Goal: Task Accomplishment & Management: Complete application form

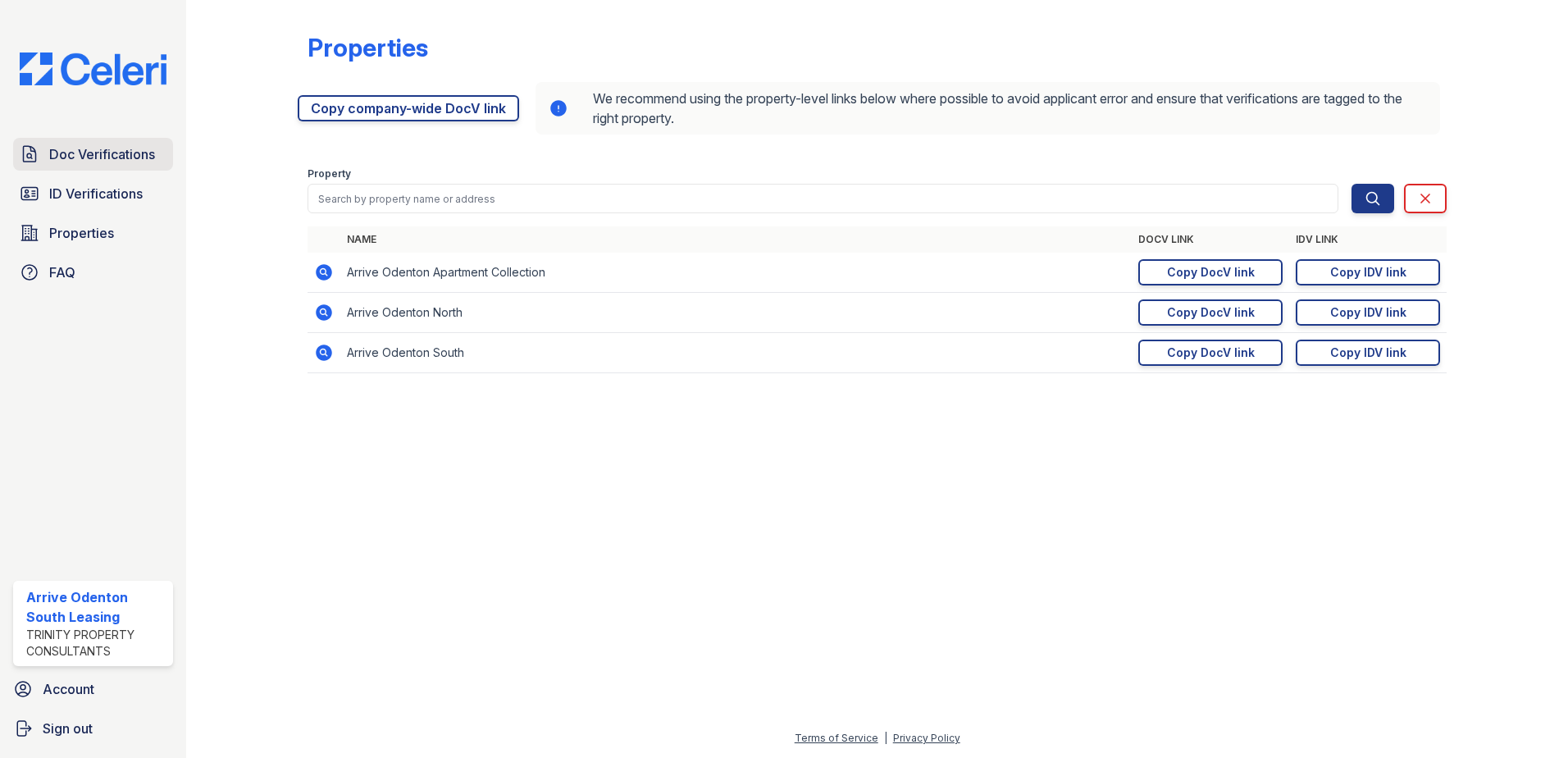
click at [117, 147] on span "Doc Verifications" at bounding box center [102, 154] width 105 height 20
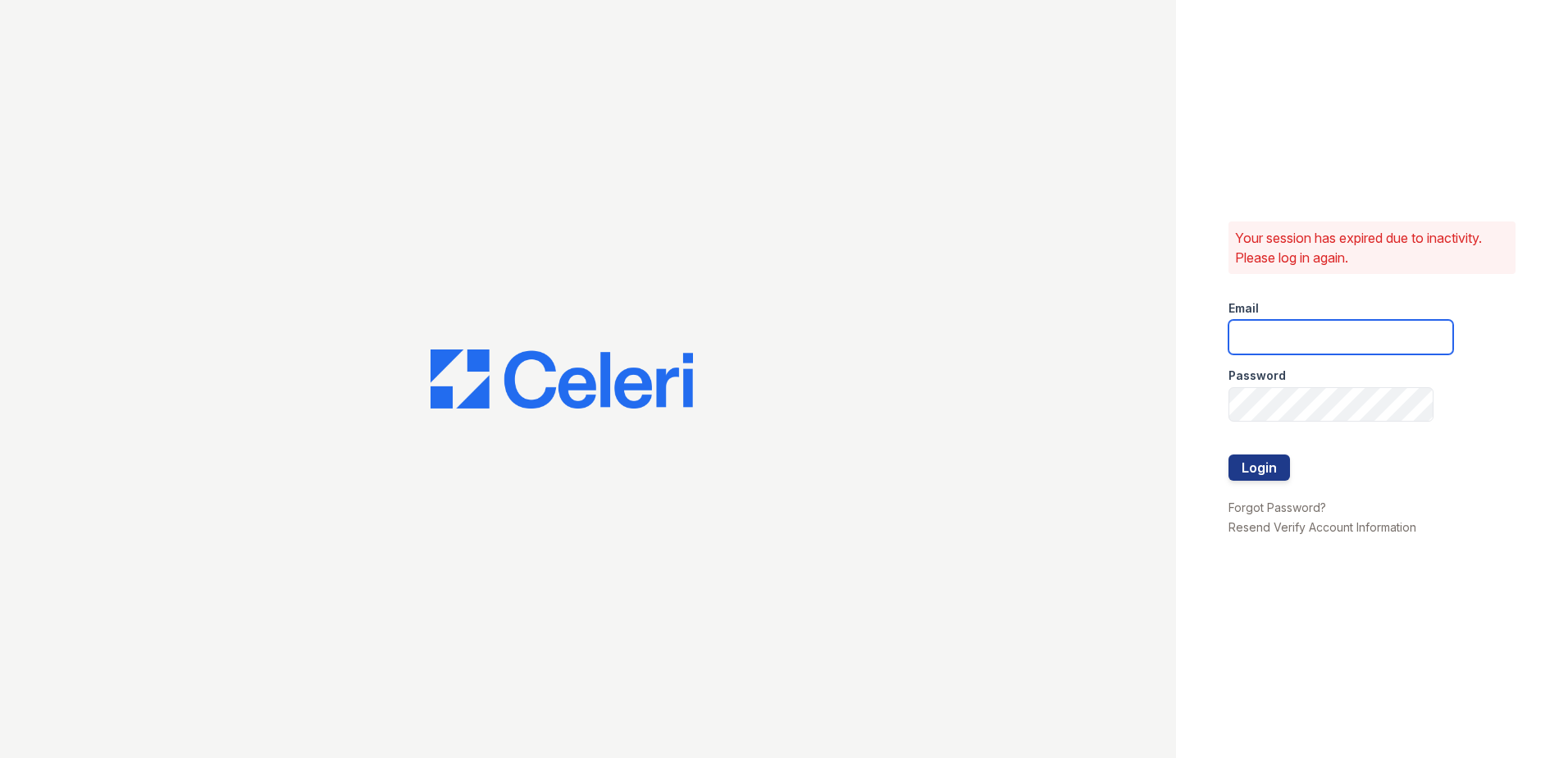
type input "arriveodentonsouth@trinity-pm.com"
click at [1265, 468] on button "Login" at bounding box center [1259, 468] width 62 height 26
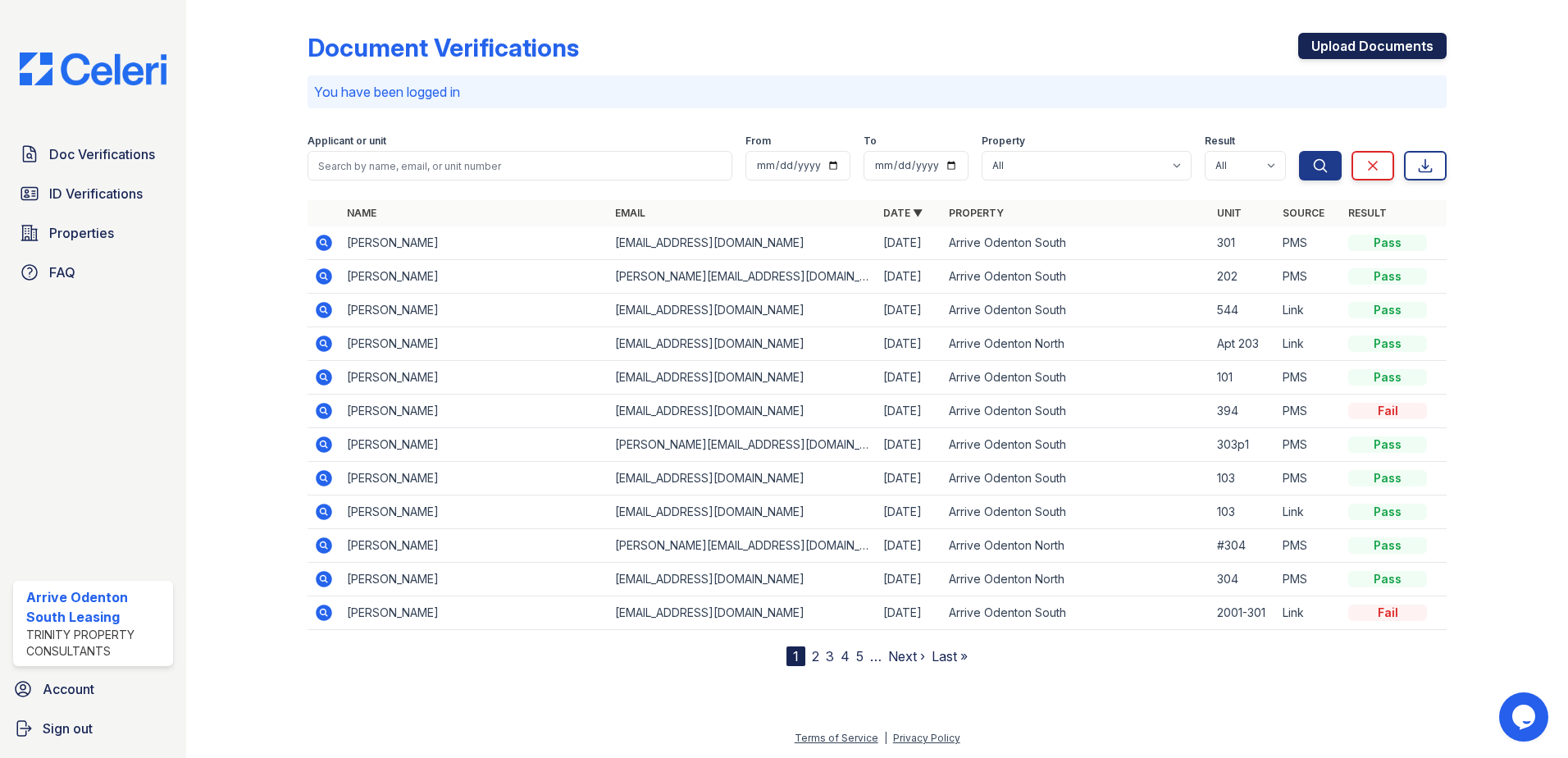
click at [1357, 43] on link "Upload Documents" at bounding box center [1372, 46] width 148 height 26
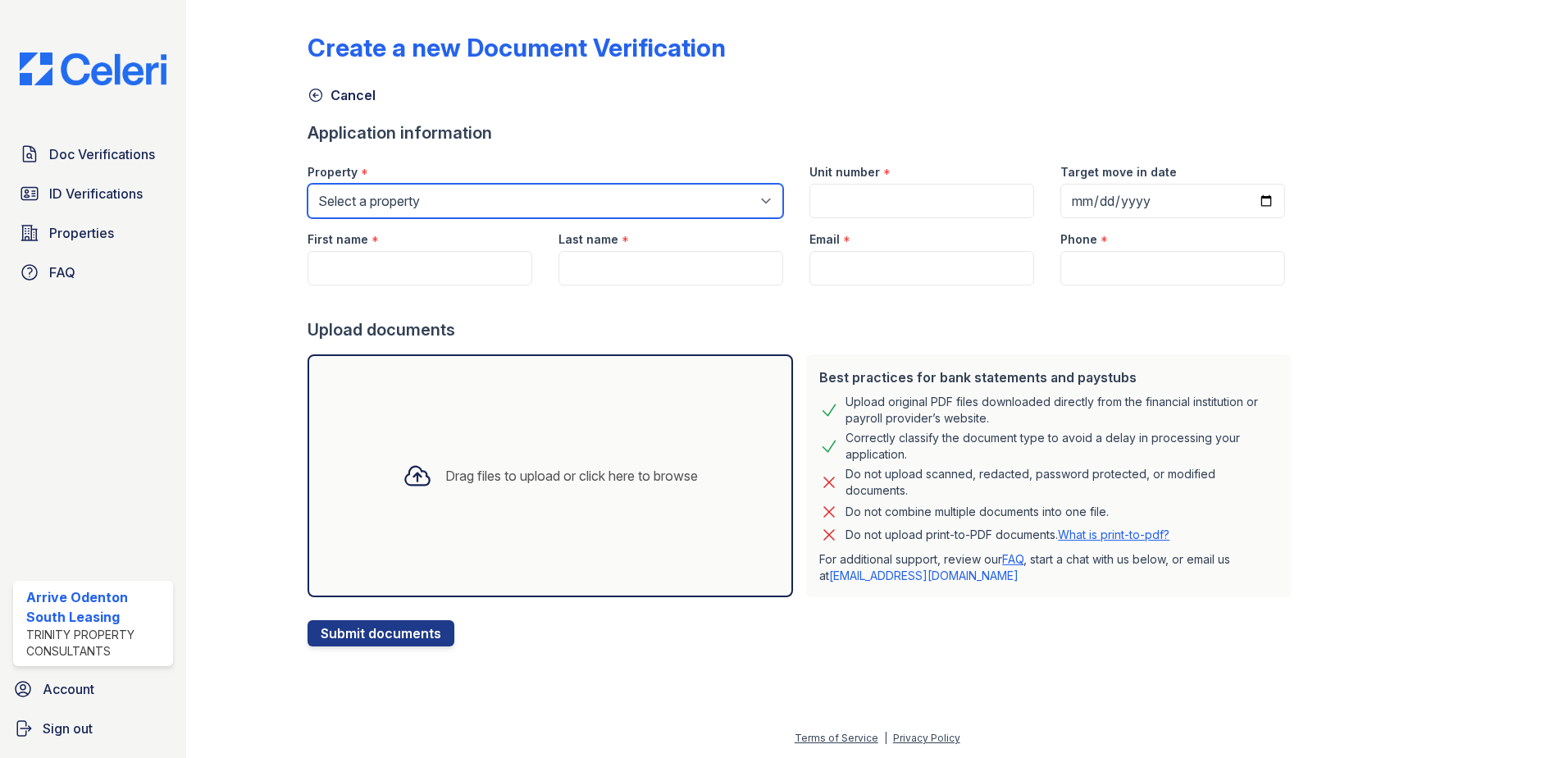
click at [507, 206] on select "Select a property Arrive Odenton Apartment Collection Arrive Odenton North Arri…" at bounding box center [546, 201] width 476 height 35
select select "1817"
click at [308, 184] on select "Select a property Arrive Odenton Apartment Collection Arrive Odenton North Arri…" at bounding box center [546, 201] width 476 height 35
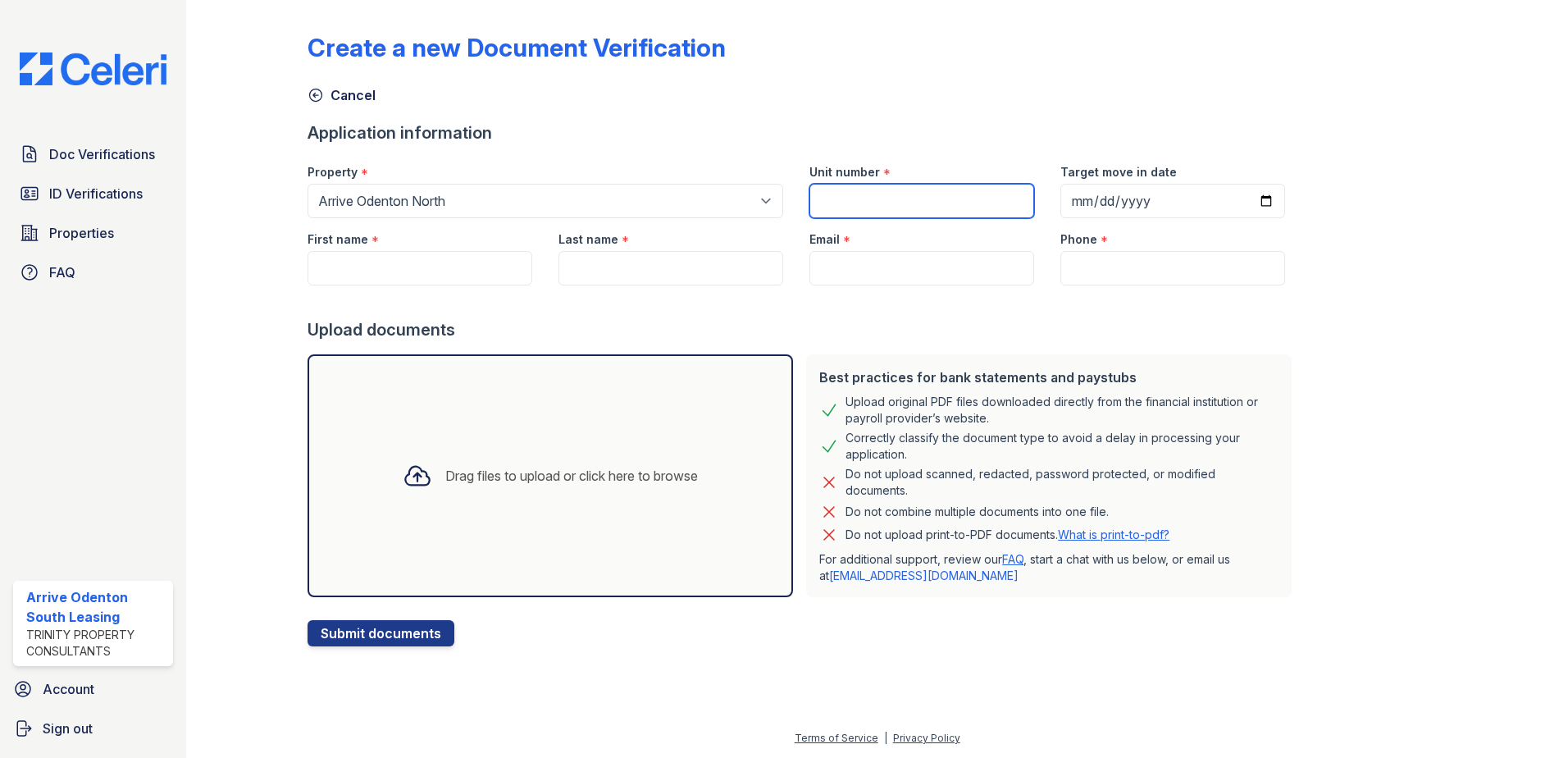
click at [818, 196] on input "Unit number" at bounding box center [921, 201] width 225 height 35
type input "2006E-301"
type input "2025-10-01"
click at [413, 271] on input "First name" at bounding box center [420, 268] width 225 height 35
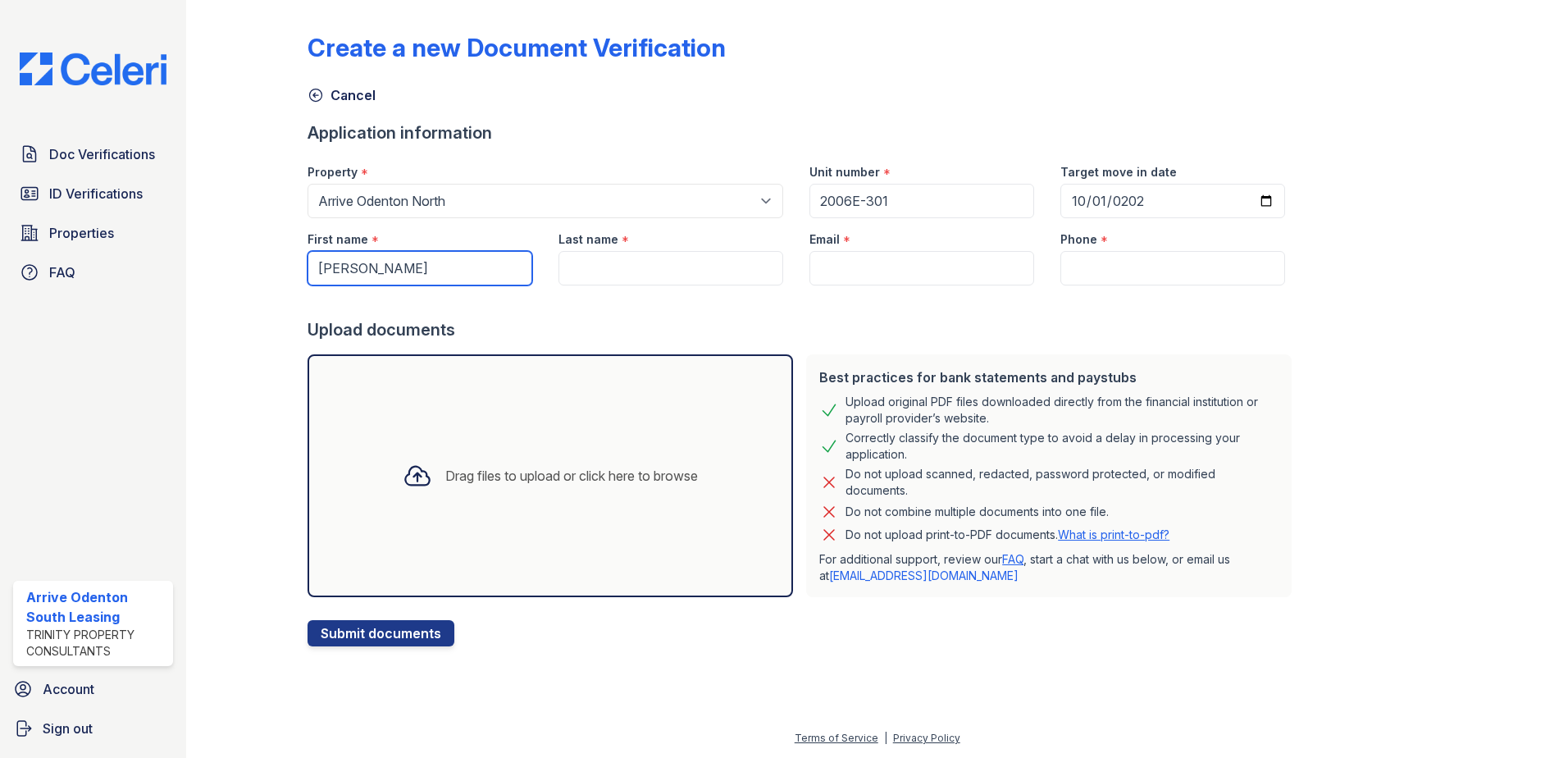
type input "Dung"
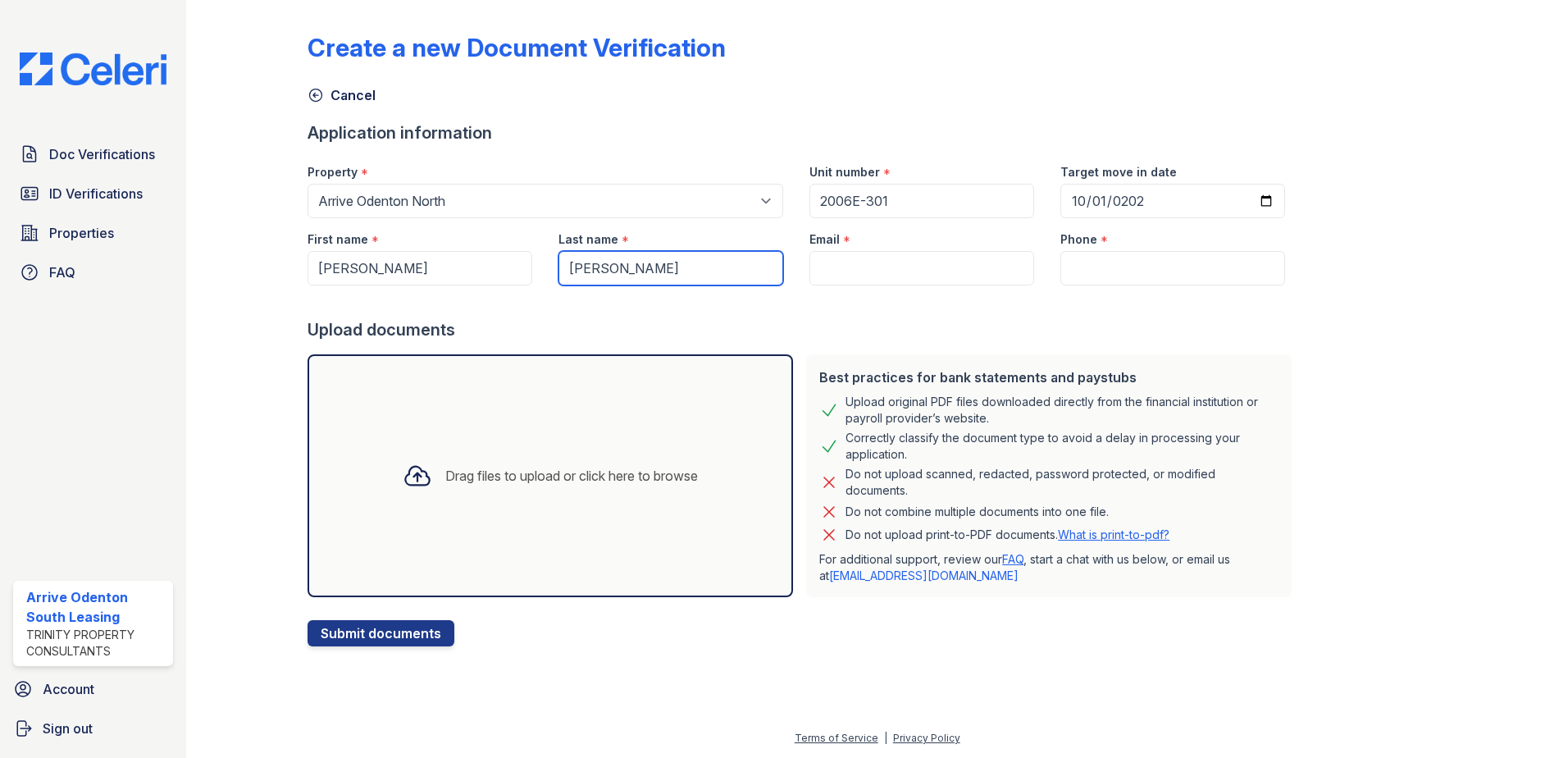
type input "Nham"
click at [819, 269] on input "Email" at bounding box center [921, 268] width 225 height 35
paste input "ndonny01@gmail.com"
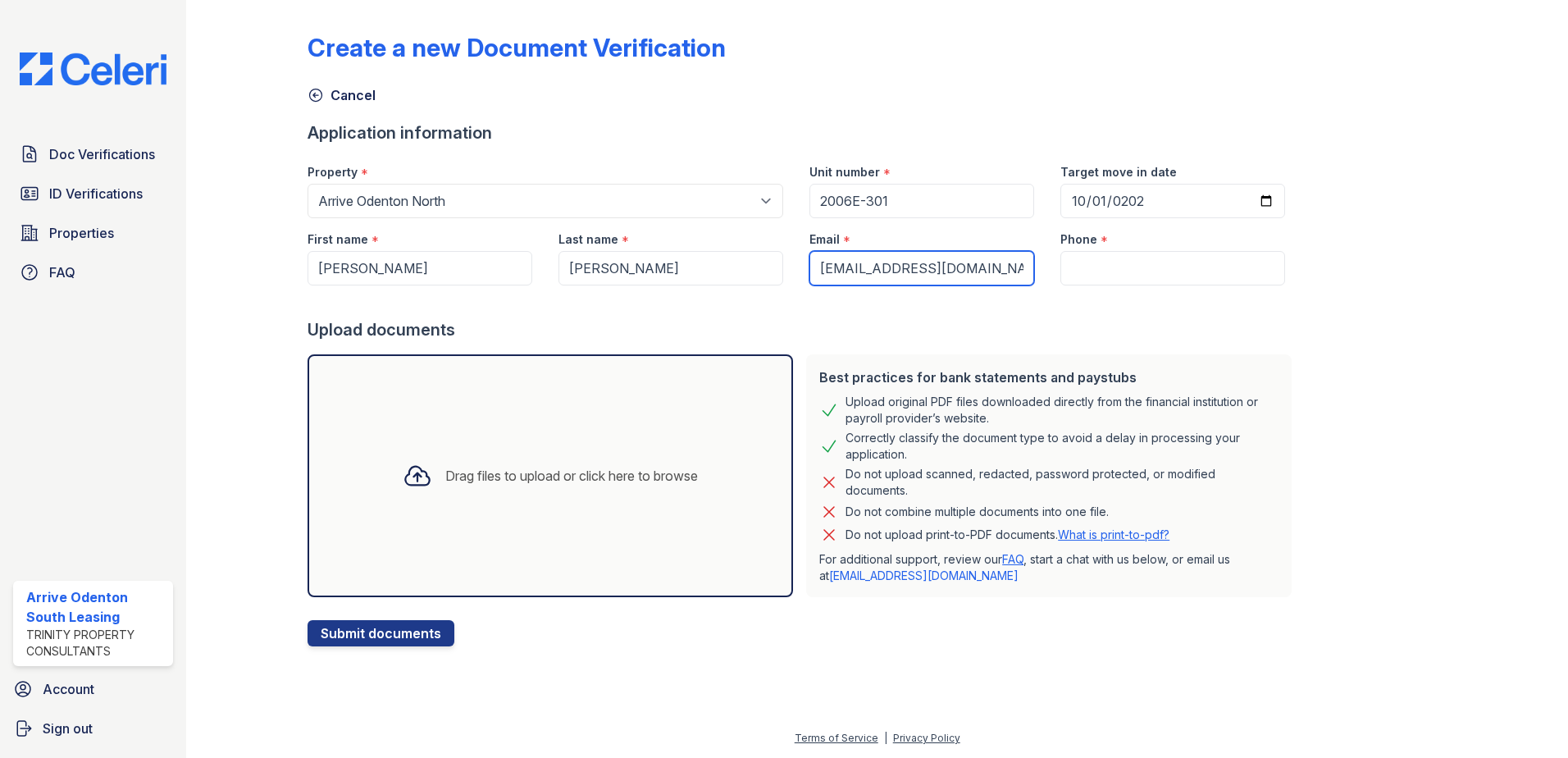
type input "ndonny01@gmail.com"
click at [1060, 265] on input "Phone" at bounding box center [1172, 268] width 225 height 35
paste input "(443) 362-9545"
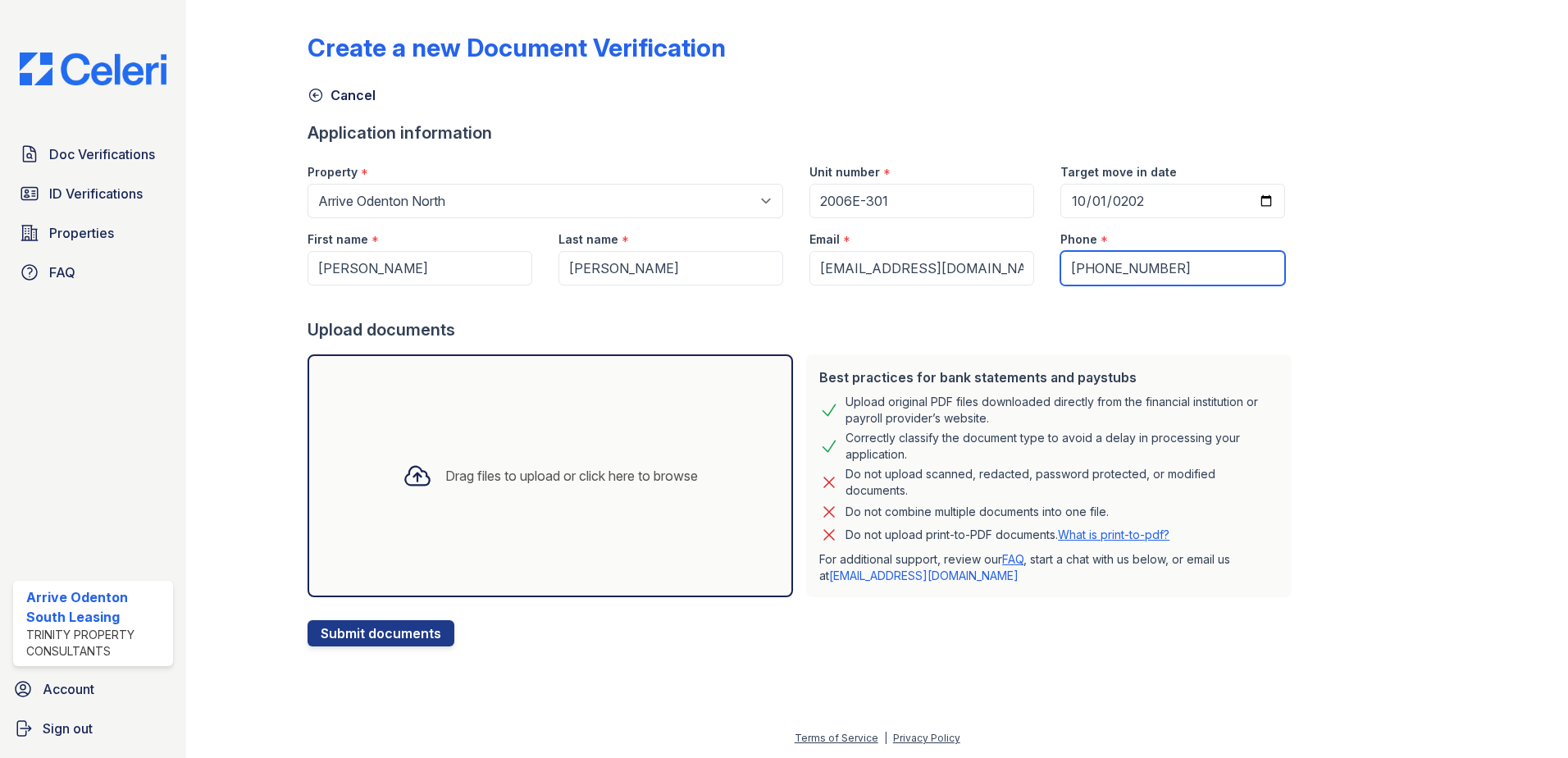
type input "(443) 362-9545"
click at [527, 470] on div "Drag files to upload or click here to browse" at bounding box center [571, 475] width 253 height 20
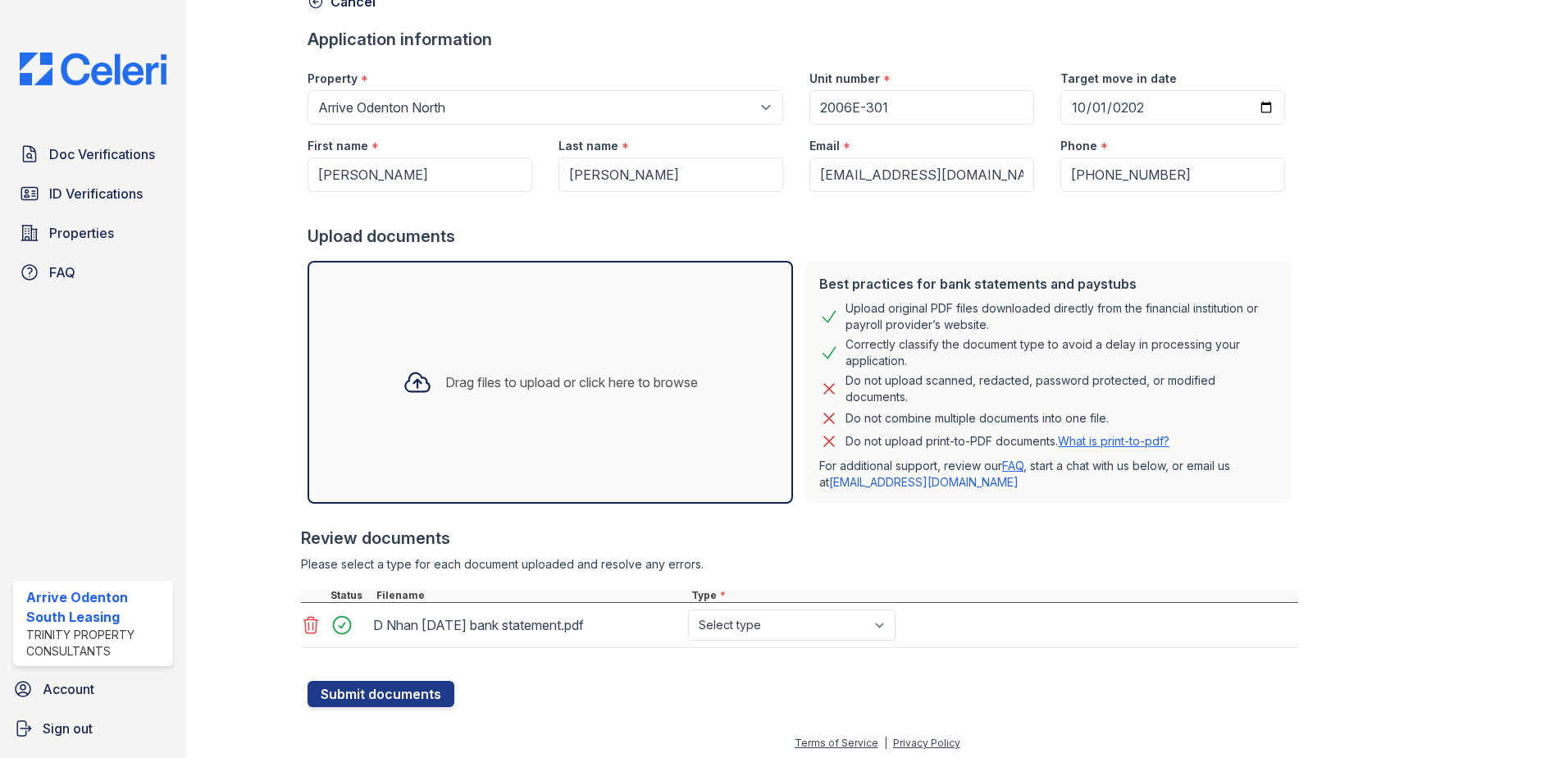
scroll to position [98, 0]
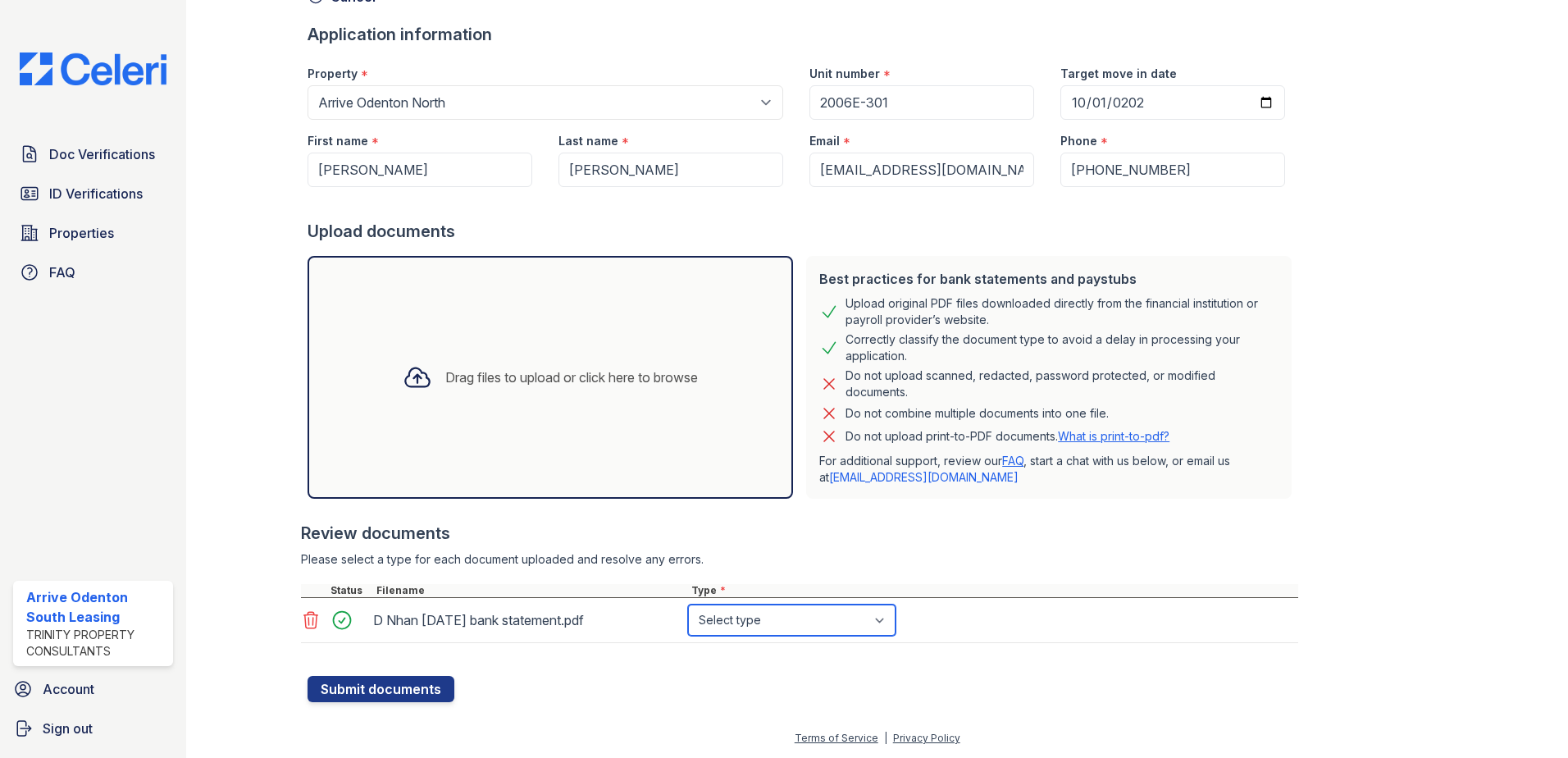
click at [882, 625] on select "Select type Paystub Bank Statement Offer Letter Tax Documents Benefit Award Let…" at bounding box center [791, 620] width 207 height 31
select select "bank_statement"
click at [688, 605] on select "Select type Paystub Bank Statement Offer Letter Tax Documents Benefit Award Let…" at bounding box center [791, 620] width 207 height 31
click at [513, 379] on div "Drag files to upload or click here to browse" at bounding box center [571, 377] width 253 height 20
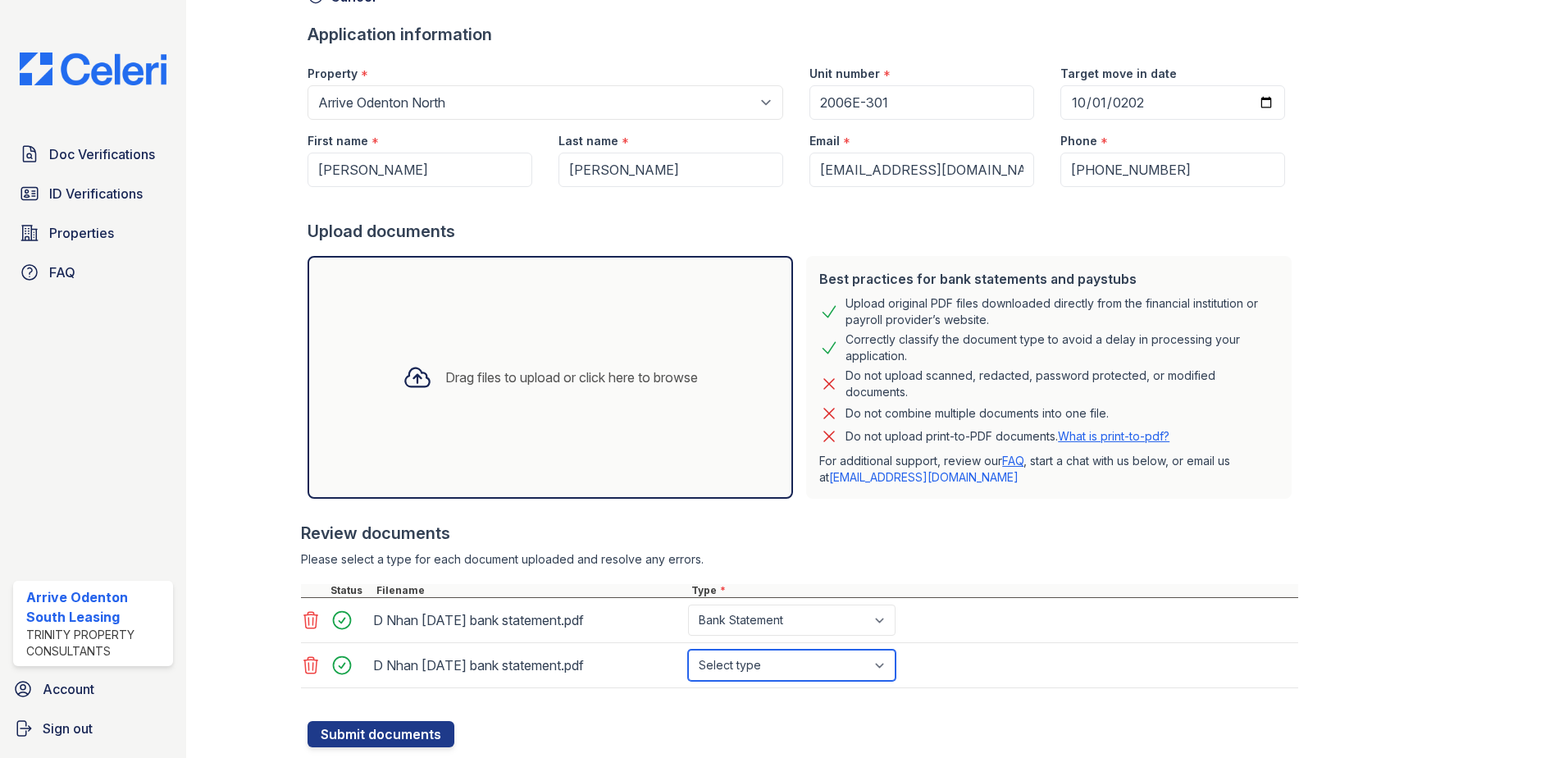
click at [888, 667] on select "Select type Paystub Bank Statement Offer Letter Tax Documents Benefit Award Let…" at bounding box center [791, 665] width 207 height 31
select select "bank_statement"
click at [688, 650] on select "Select type Paystub Bank Statement Offer Letter Tax Documents Benefit Award Let…" at bounding box center [791, 665] width 207 height 31
click at [382, 735] on button "Submit documents" at bounding box center [381, 734] width 147 height 26
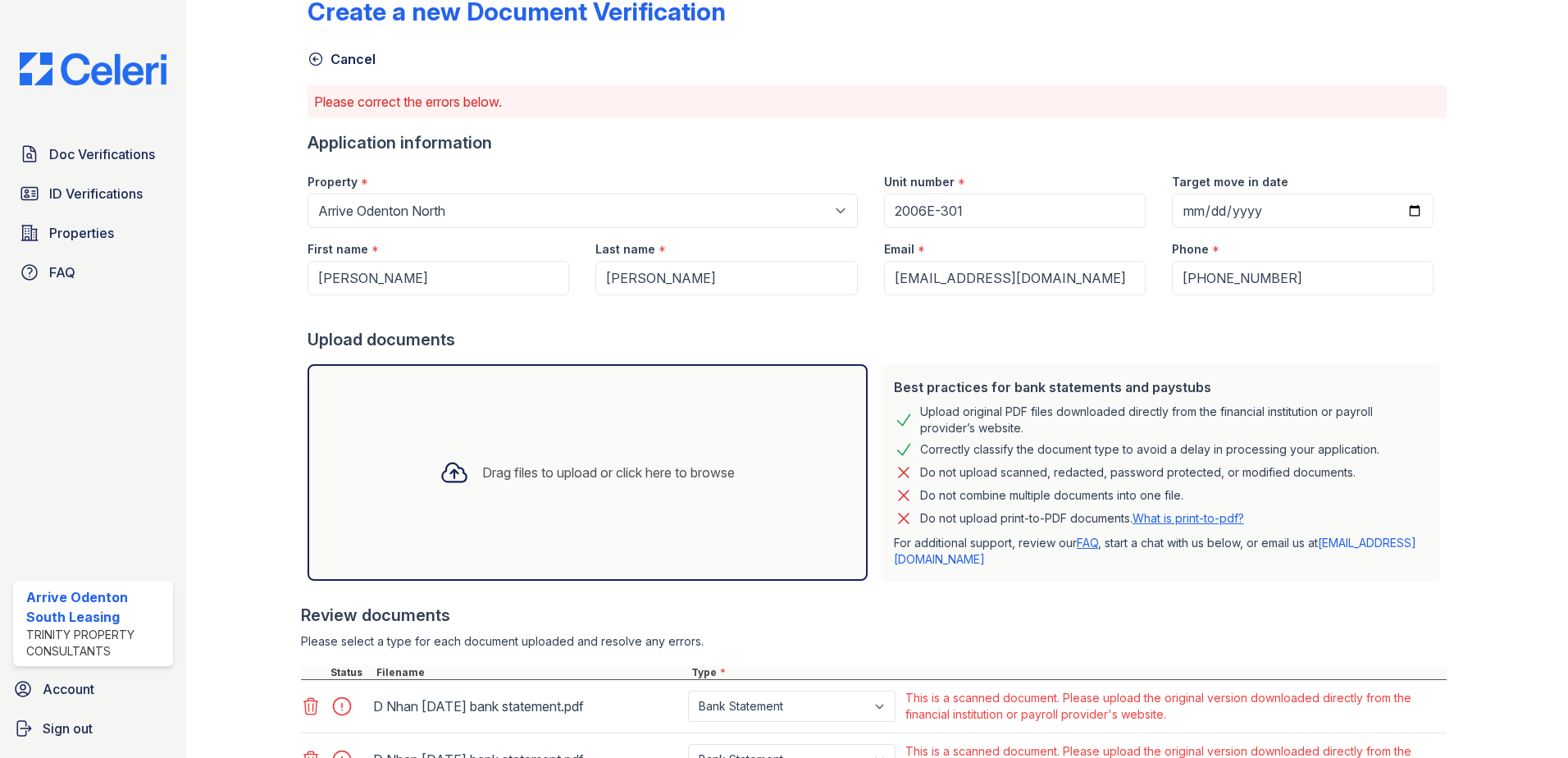
scroll to position [16, 0]
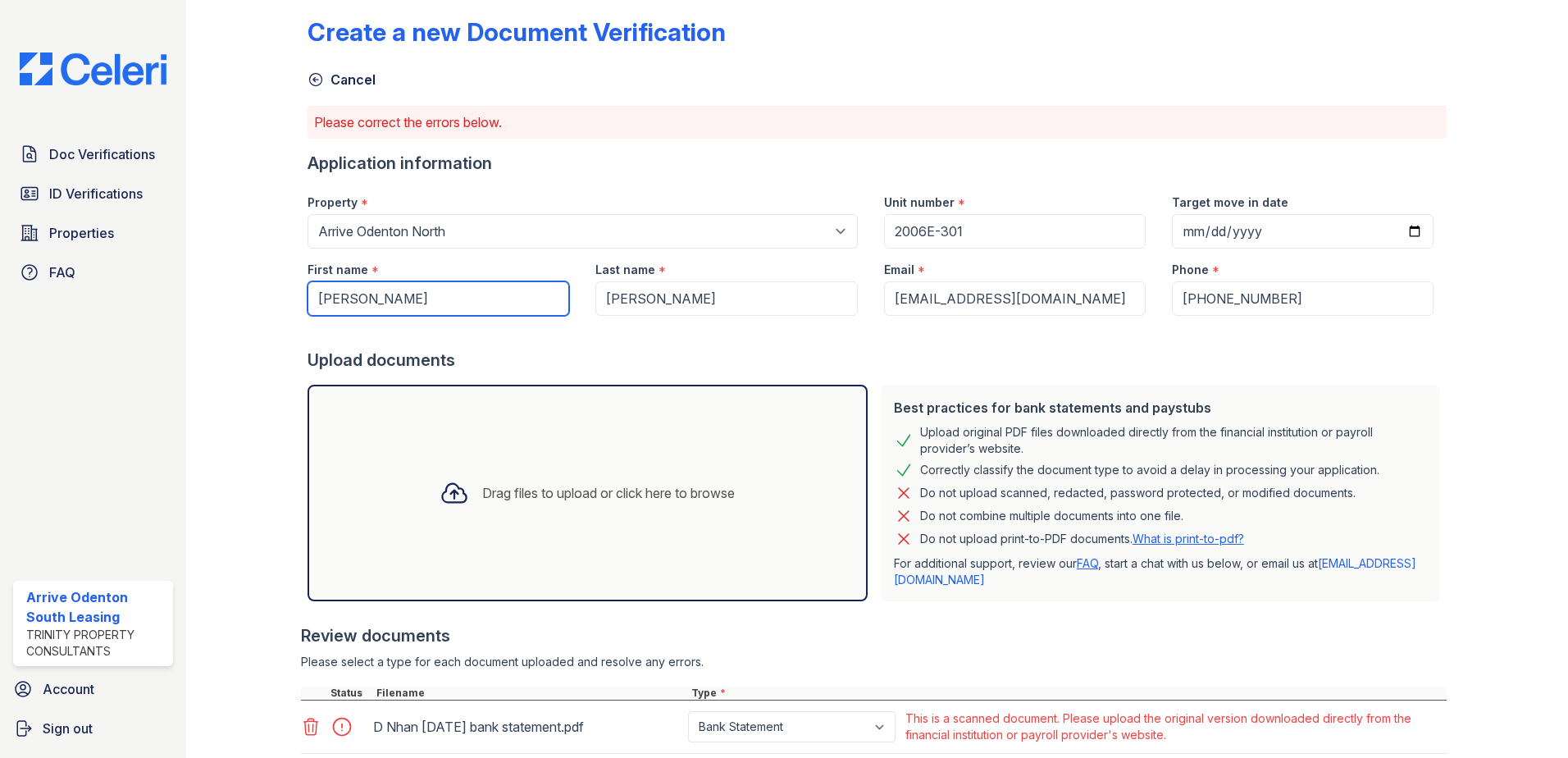
click at [473, 309] on input "Dung" at bounding box center [439, 298] width 261 height 35
type input "D"
type input "Nguyet"
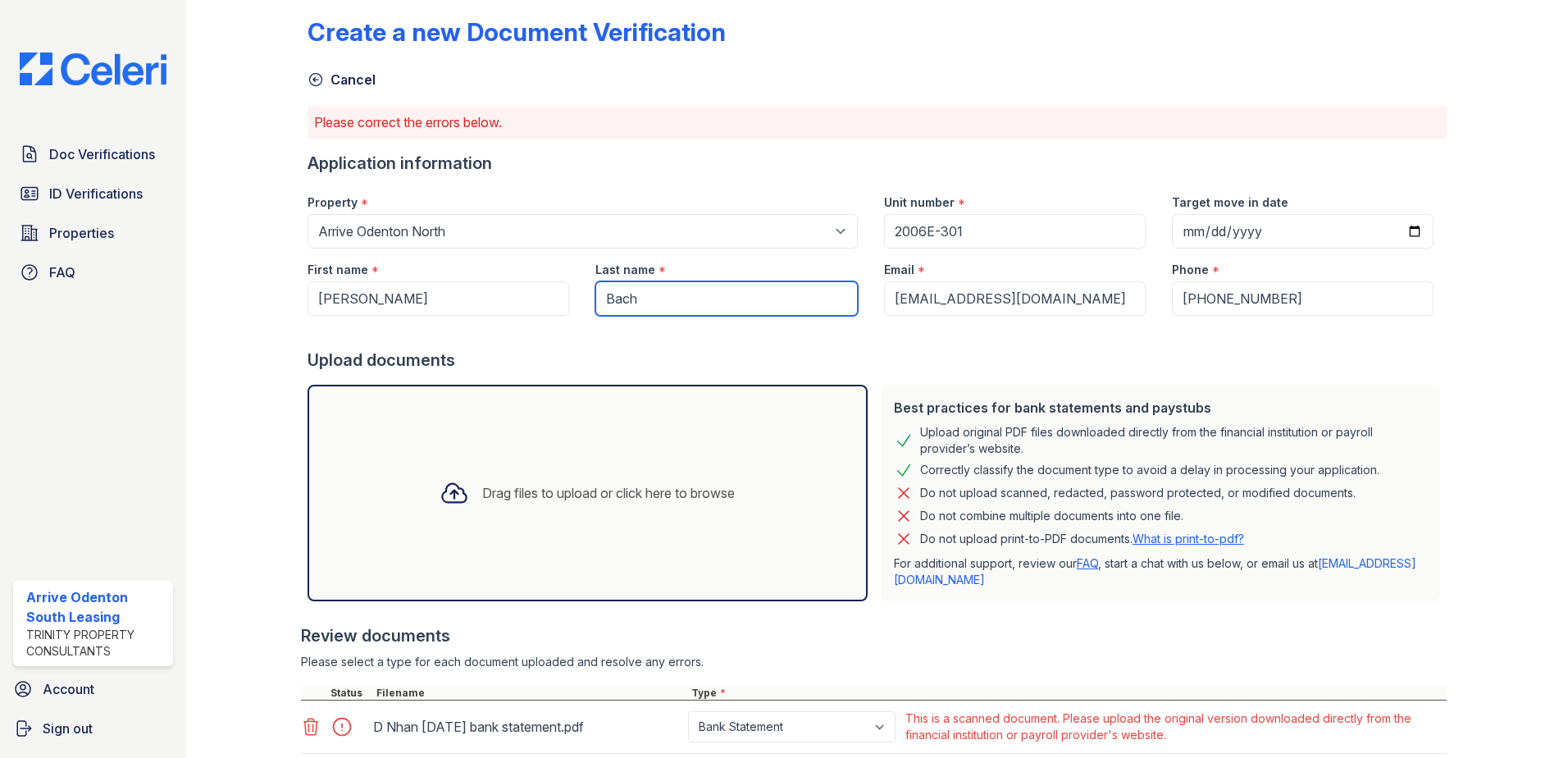
type input "Bach"
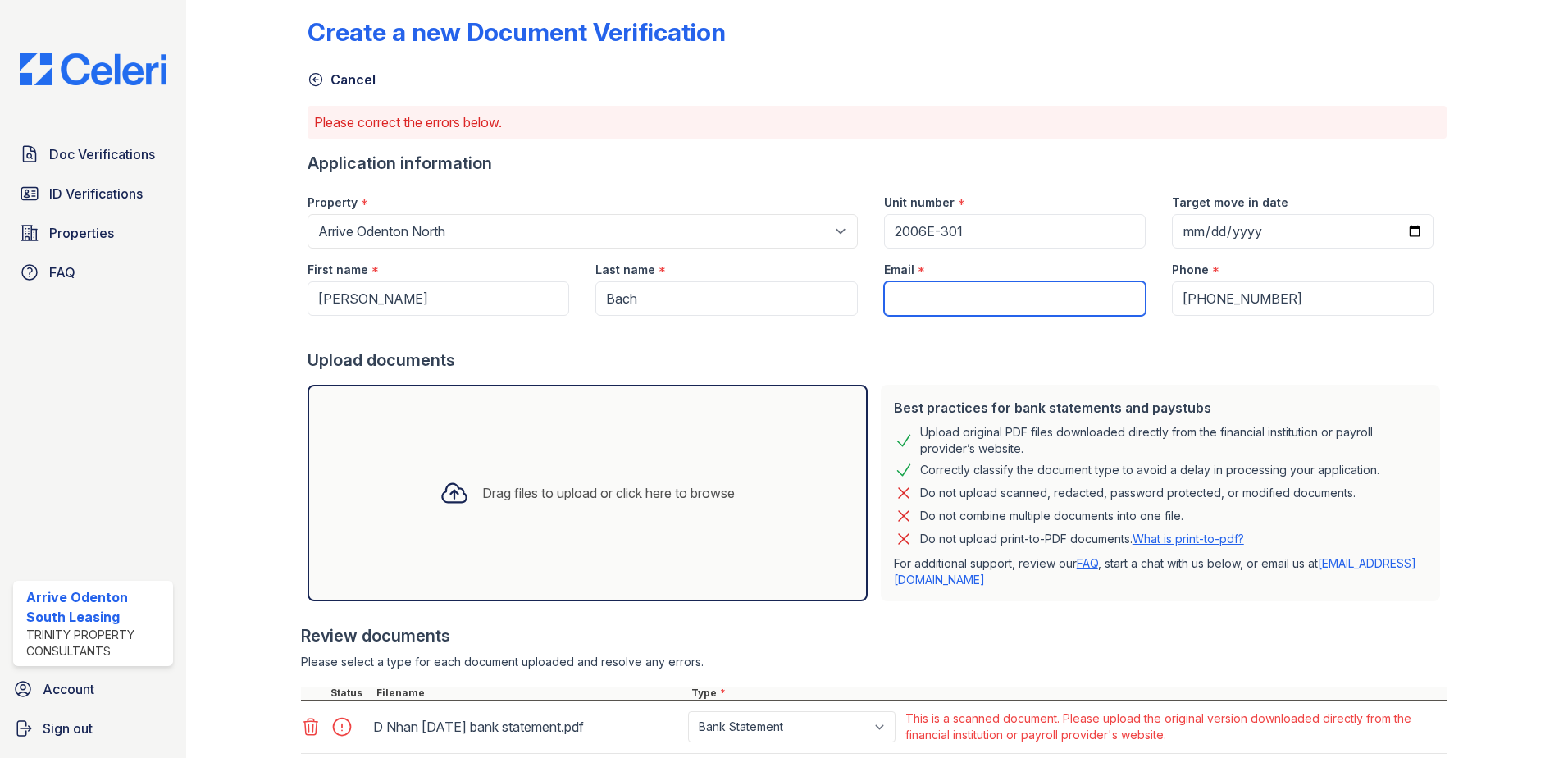
click at [893, 302] on input "Email" at bounding box center [1015, 298] width 261 height 35
paste input "nancybach24688@gmail.com"
type input "nancybach24688@gmail.com"
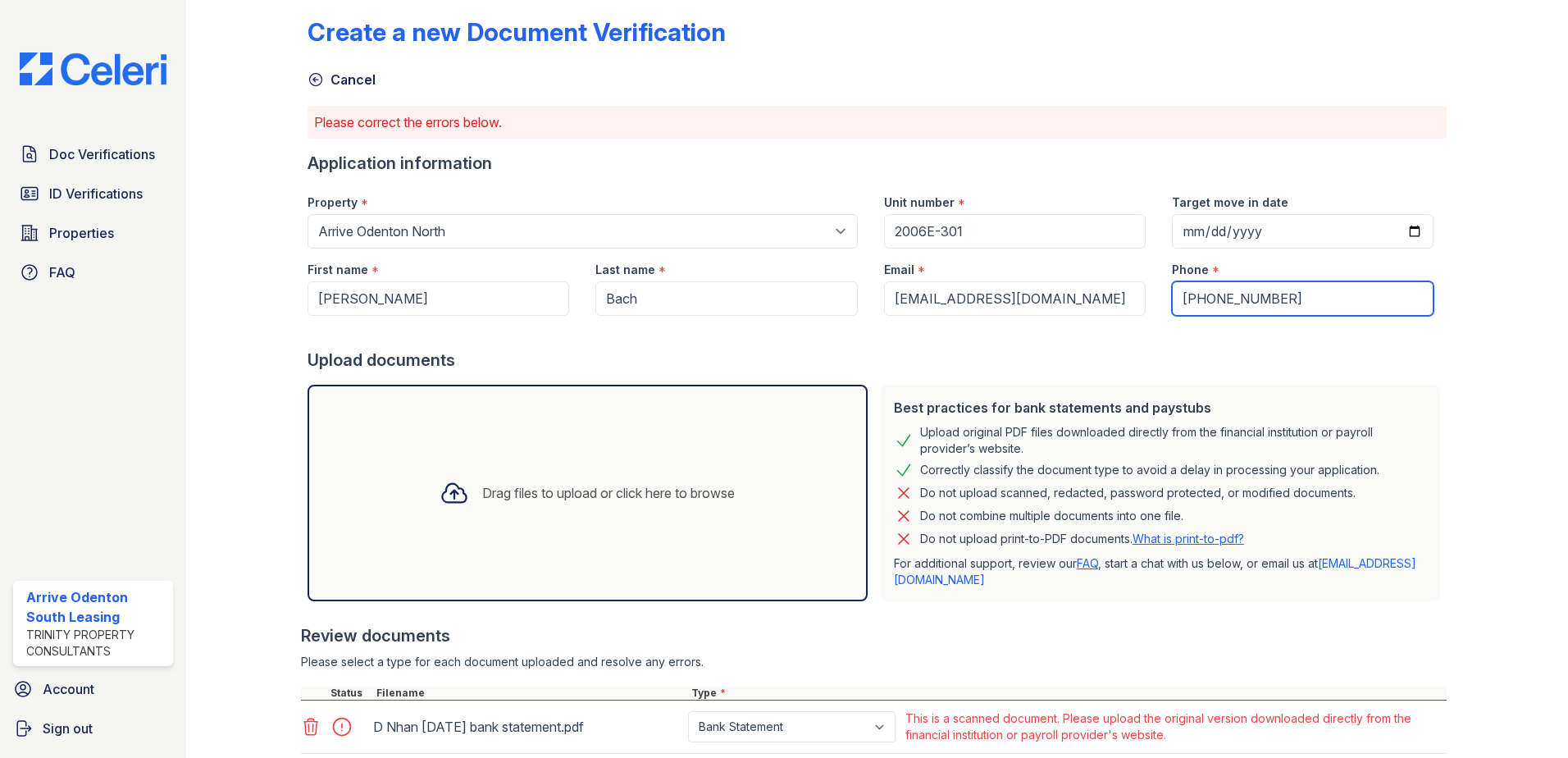
drag, startPoint x: 1297, startPoint y: 304, endPoint x: 1066, endPoint y: 294, distance: 231.2
click at [1066, 294] on div "First name * Nguyet Last name * Bach Email * nancybach24688@gmail.com Phone * +…" at bounding box center [870, 282] width 1153 height 67
click at [1179, 302] on input "Phone" at bounding box center [1303, 298] width 261 height 35
paste input "(443) 362-9559"
type input "(443) 362-9559"
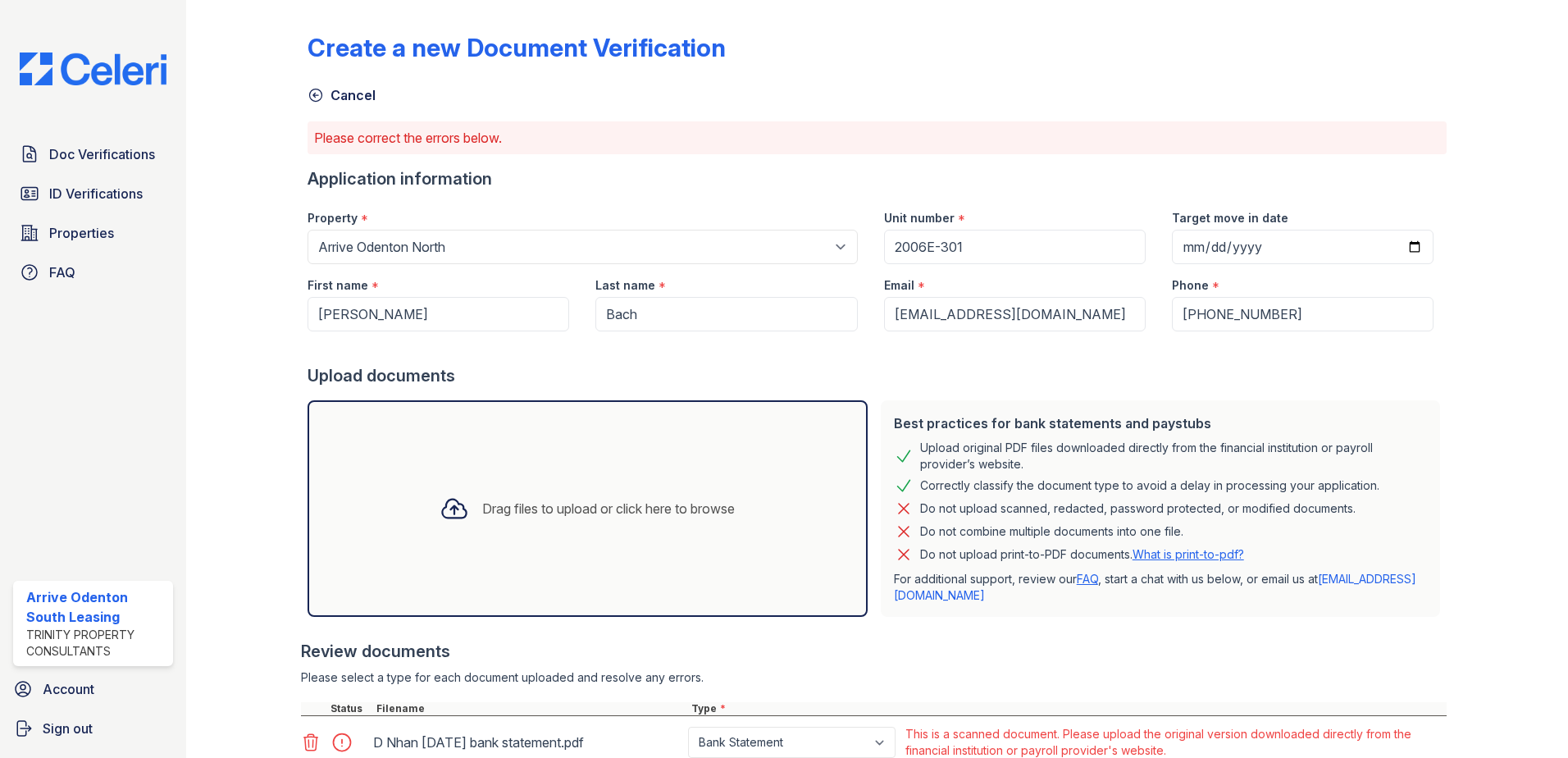
click at [612, 506] on div "Drag files to upload or click here to browse" at bounding box center [609, 508] width 253 height 20
click at [63, 230] on span "Properties" at bounding box center [81, 232] width 64 height 20
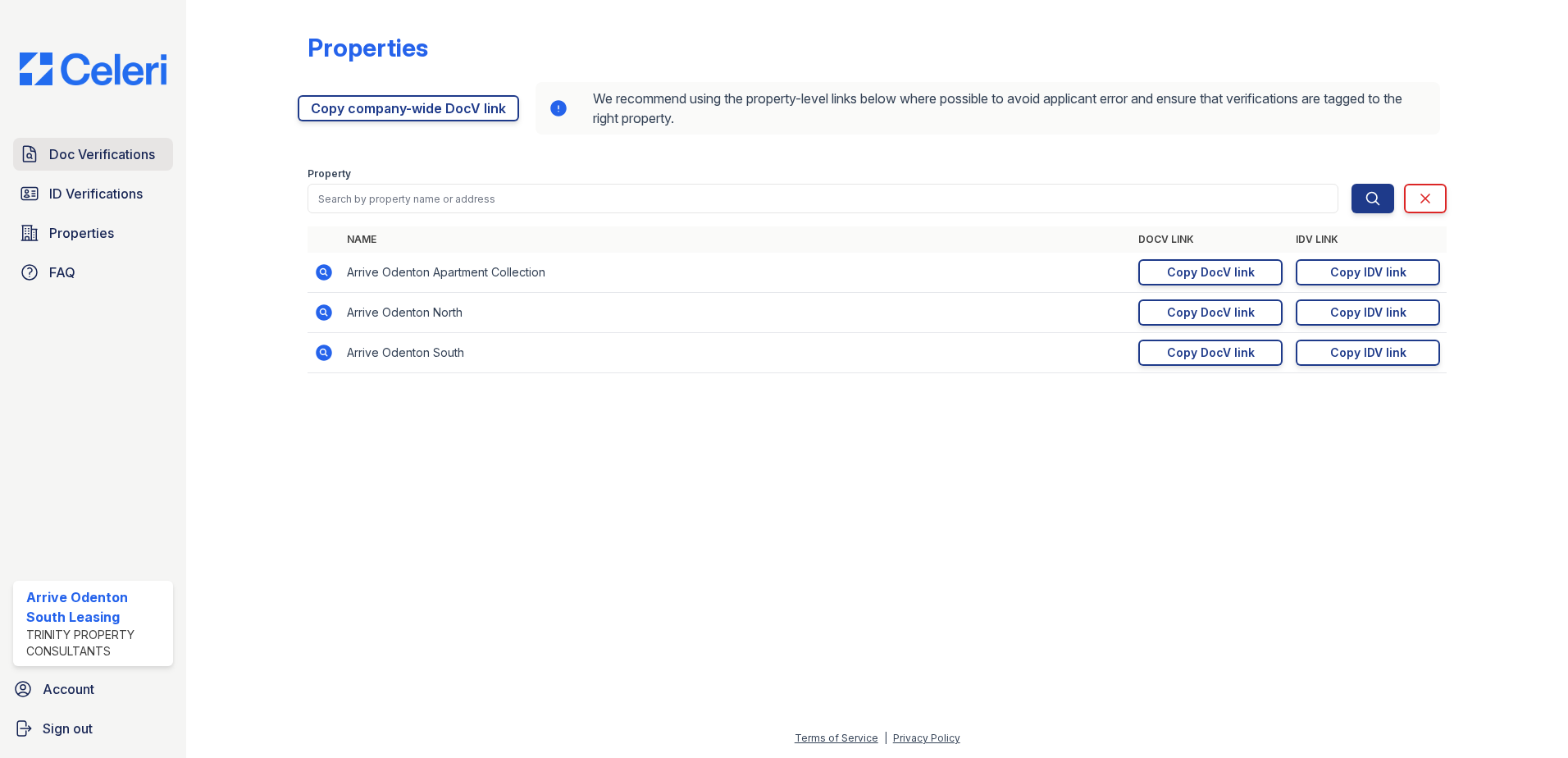
click at [101, 151] on span "Doc Verifications" at bounding box center [102, 154] width 105 height 20
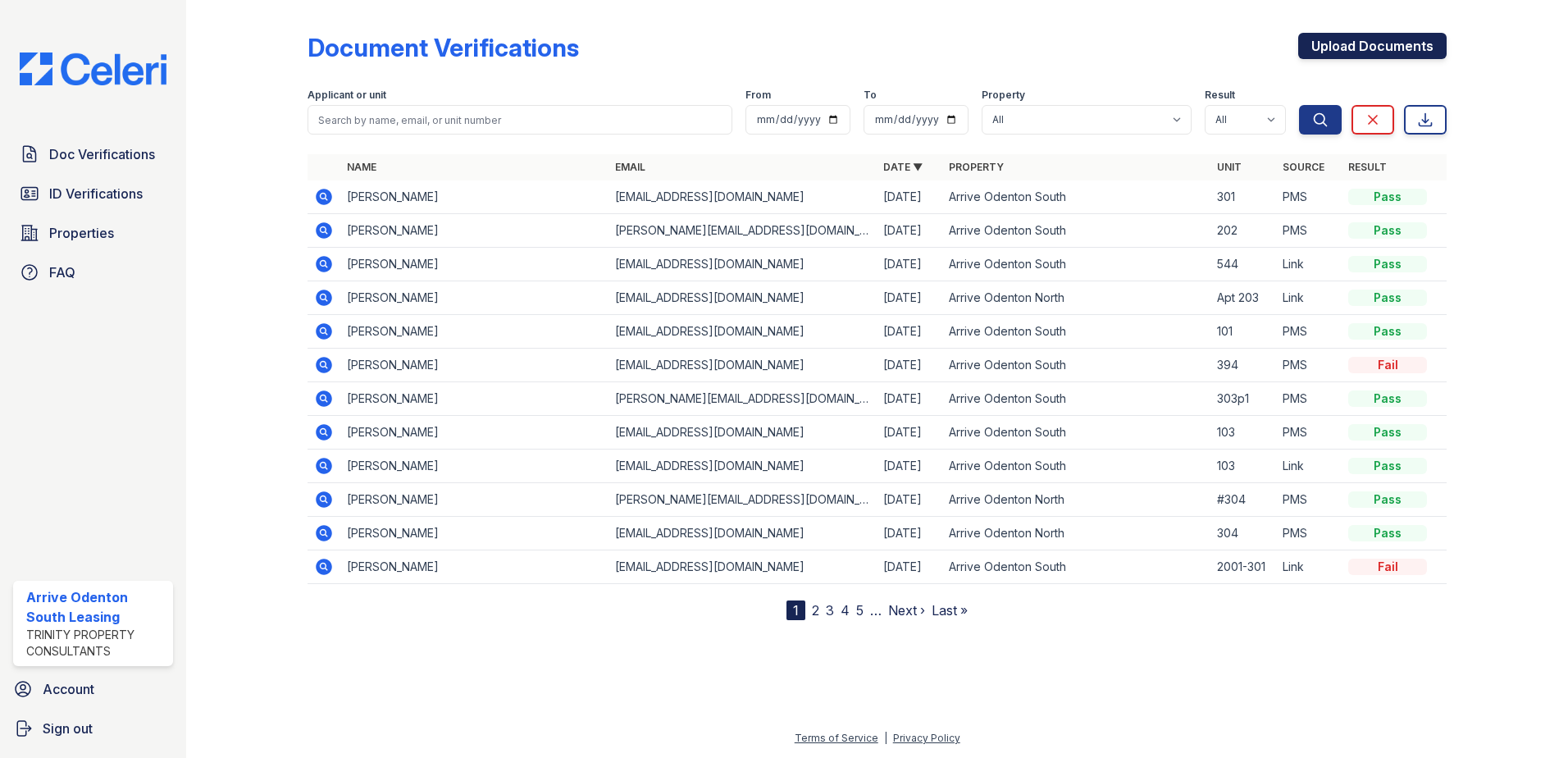
click at [1342, 36] on link "Upload Documents" at bounding box center [1372, 46] width 148 height 26
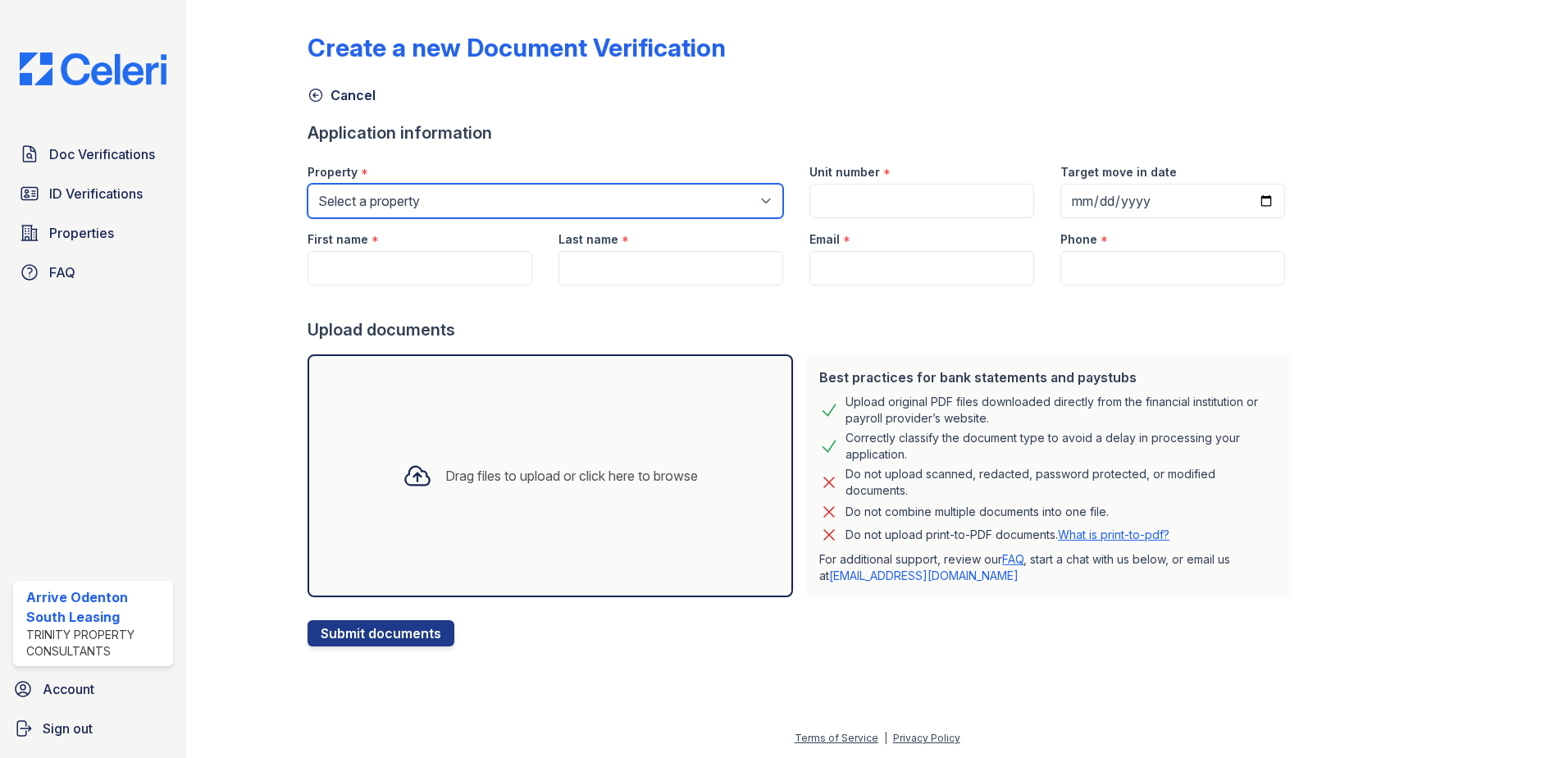
click at [470, 202] on select "Select a property Arrive Odenton Apartment Collection Arrive Odenton North Arri…" at bounding box center [546, 201] width 476 height 35
select select "1817"
click at [308, 184] on select "Select a property Arrive Odenton Apartment Collection Arrive Odenton North Arri…" at bounding box center [546, 201] width 476 height 35
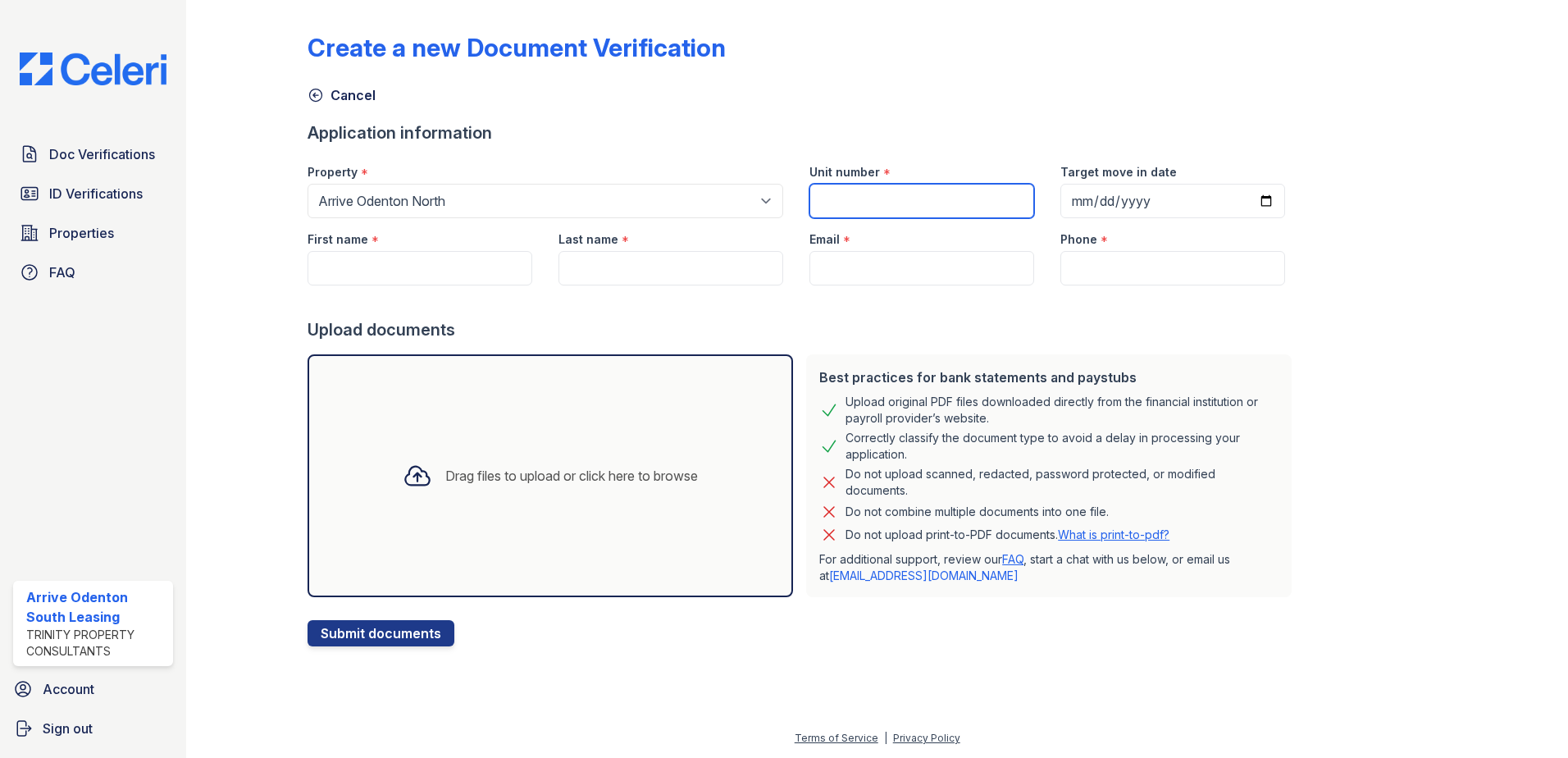
click at [860, 197] on input "Unit number" at bounding box center [921, 201] width 225 height 35
type input "2006E-301"
type input "2025-10-01"
click at [477, 268] on input "First name" at bounding box center [420, 268] width 225 height 35
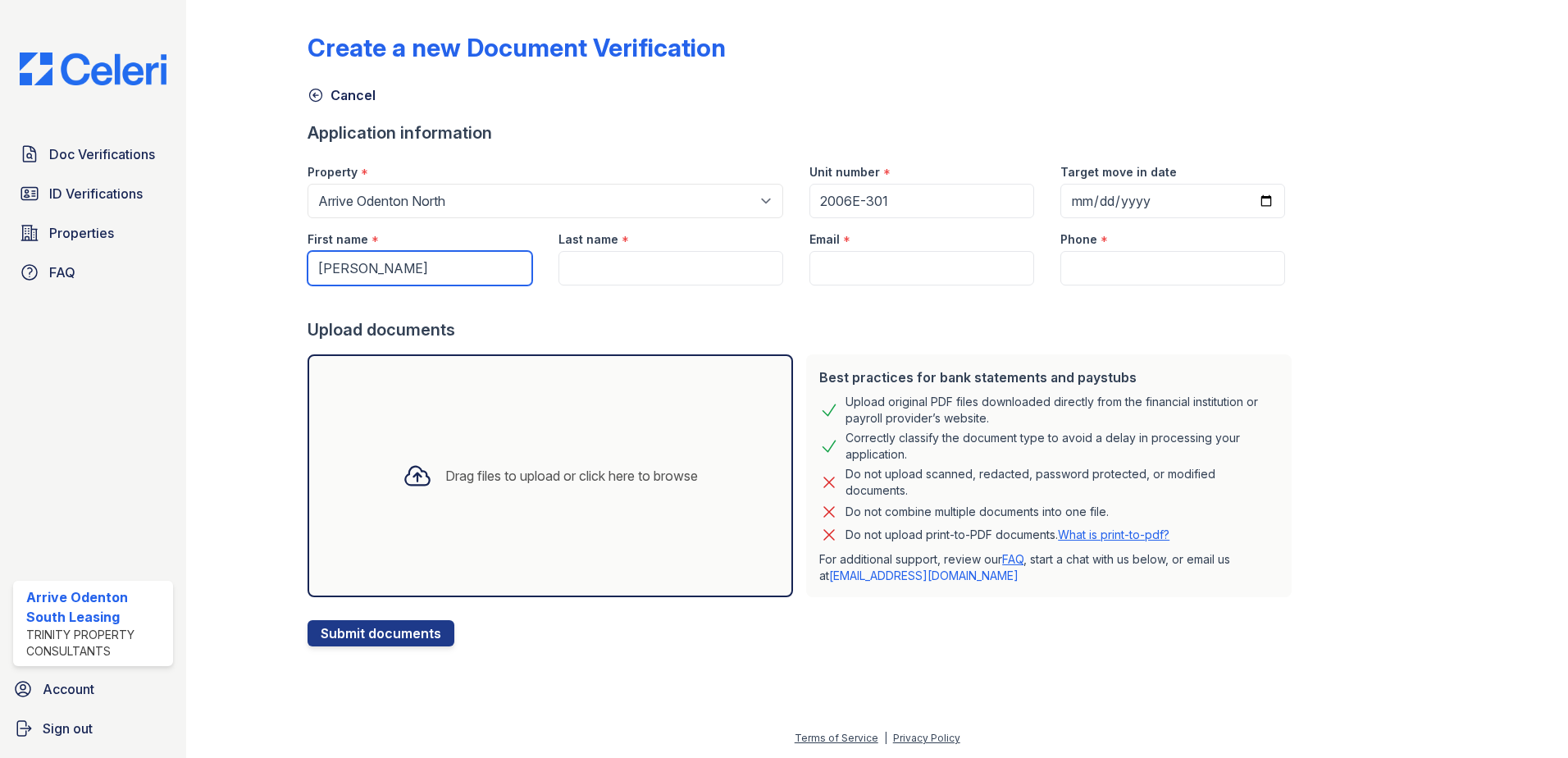
type input "Nguyet"
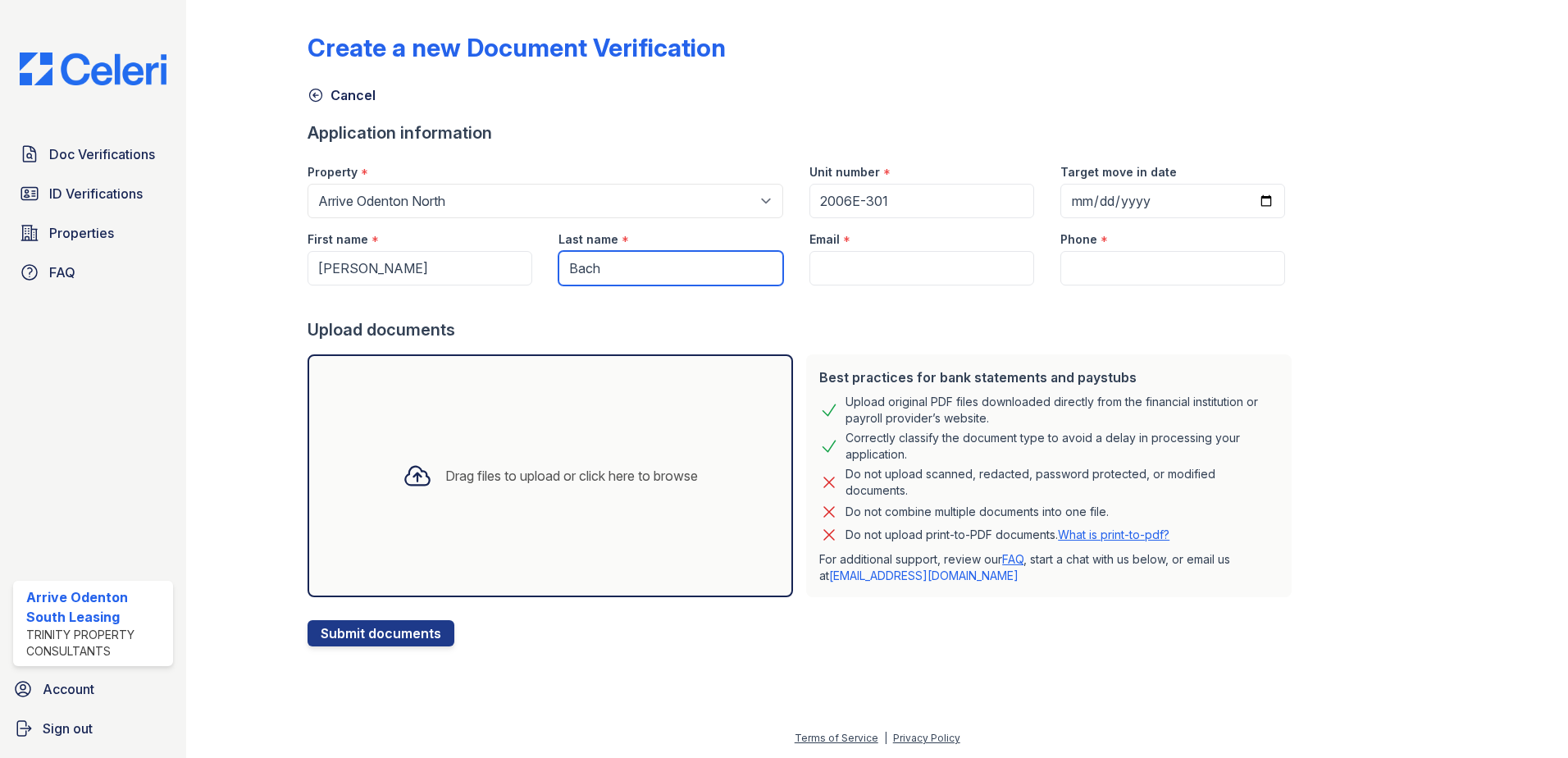
type input "Bach"
click at [1062, 273] on input "Phone" at bounding box center [1172, 268] width 225 height 35
paste input "(443) 362-9559"
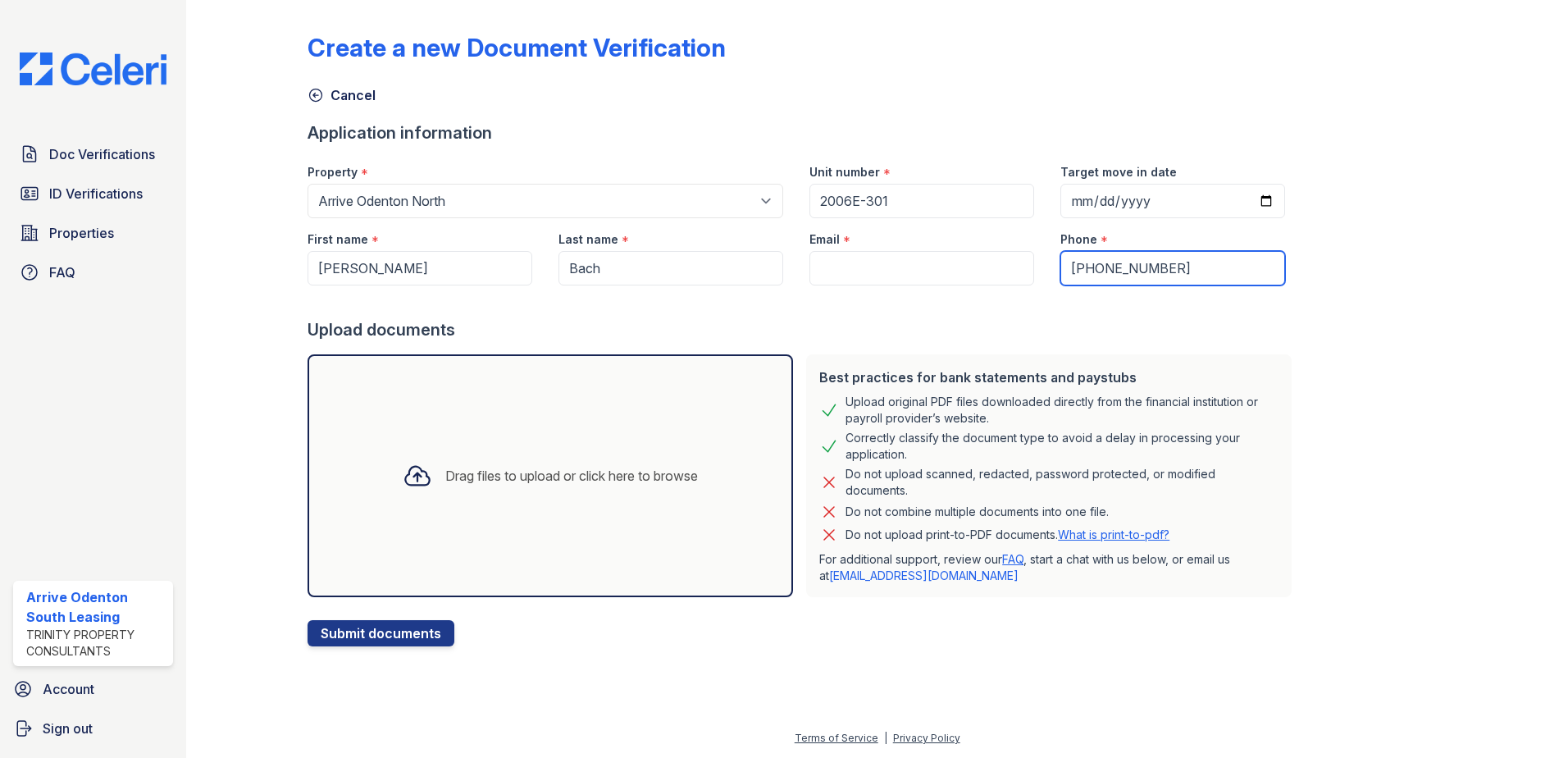
type input "(443) 362-9559"
click at [823, 260] on input "Email" at bounding box center [921, 268] width 225 height 35
click at [817, 264] on input "Email" at bounding box center [921, 268] width 225 height 35
paste input "nancybach24688@gmail.com"
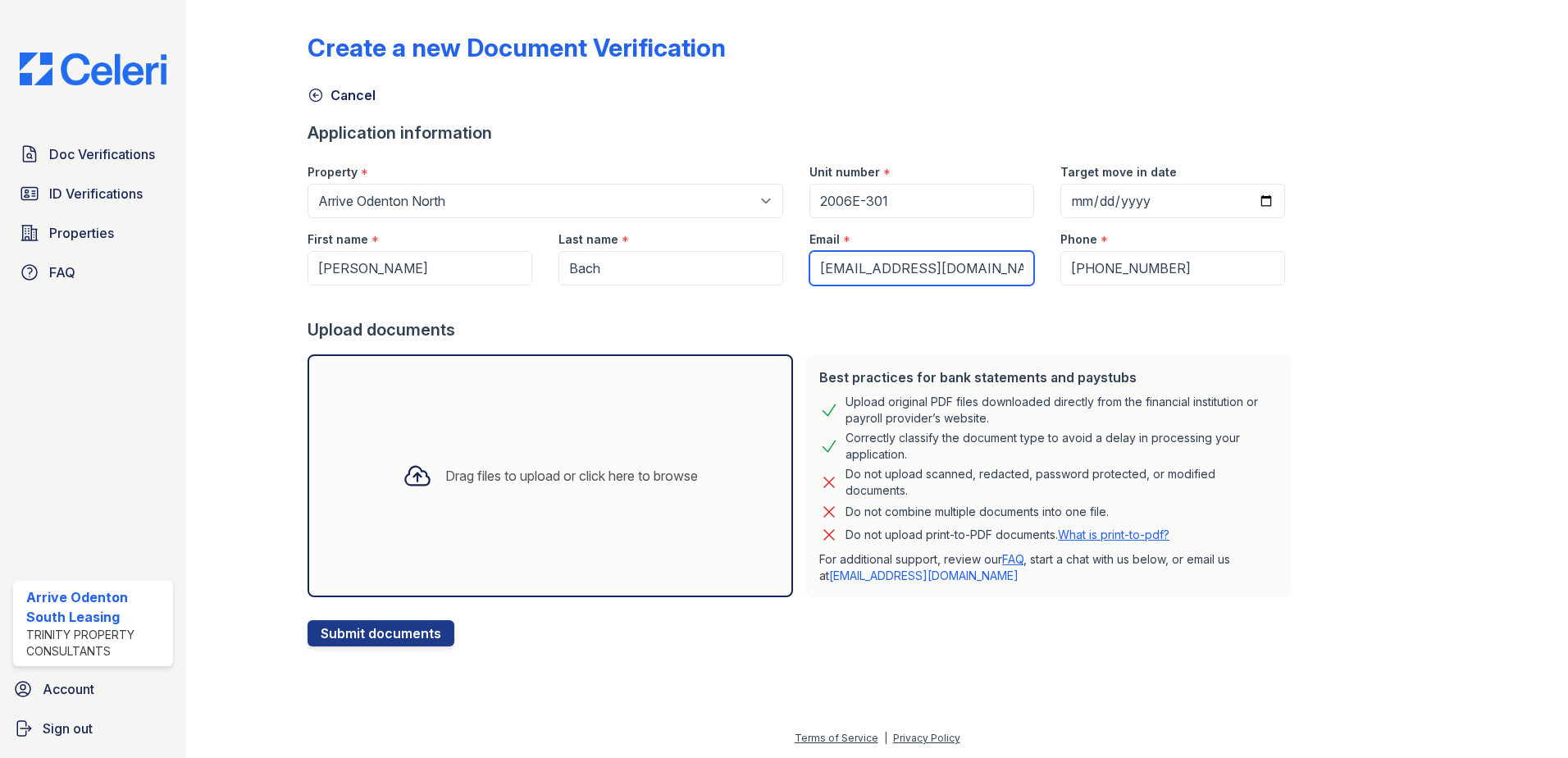
type input "nancybach24688@gmail.com"
click at [539, 474] on div "Drag files to upload or click here to browse" at bounding box center [571, 475] width 253 height 20
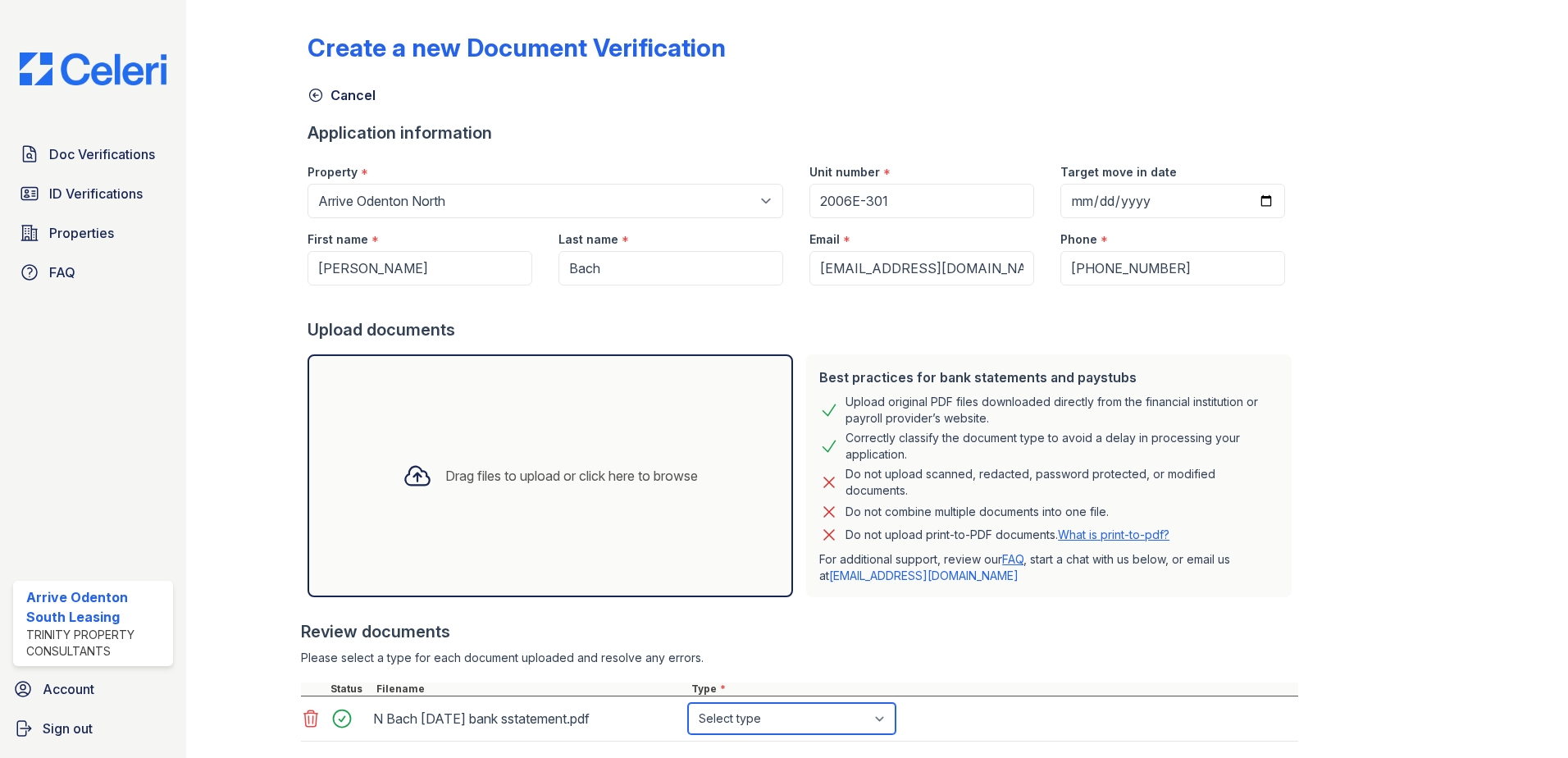
click at [798, 716] on select "Select type Paystub Bank Statement Offer Letter Tax Documents Benefit Award Let…" at bounding box center [791, 718] width 207 height 31
select select "bank_statement"
click at [688, 703] on select "Select type Paystub Bank Statement Offer Letter Tax Documents Benefit Award Let…" at bounding box center [791, 718] width 207 height 31
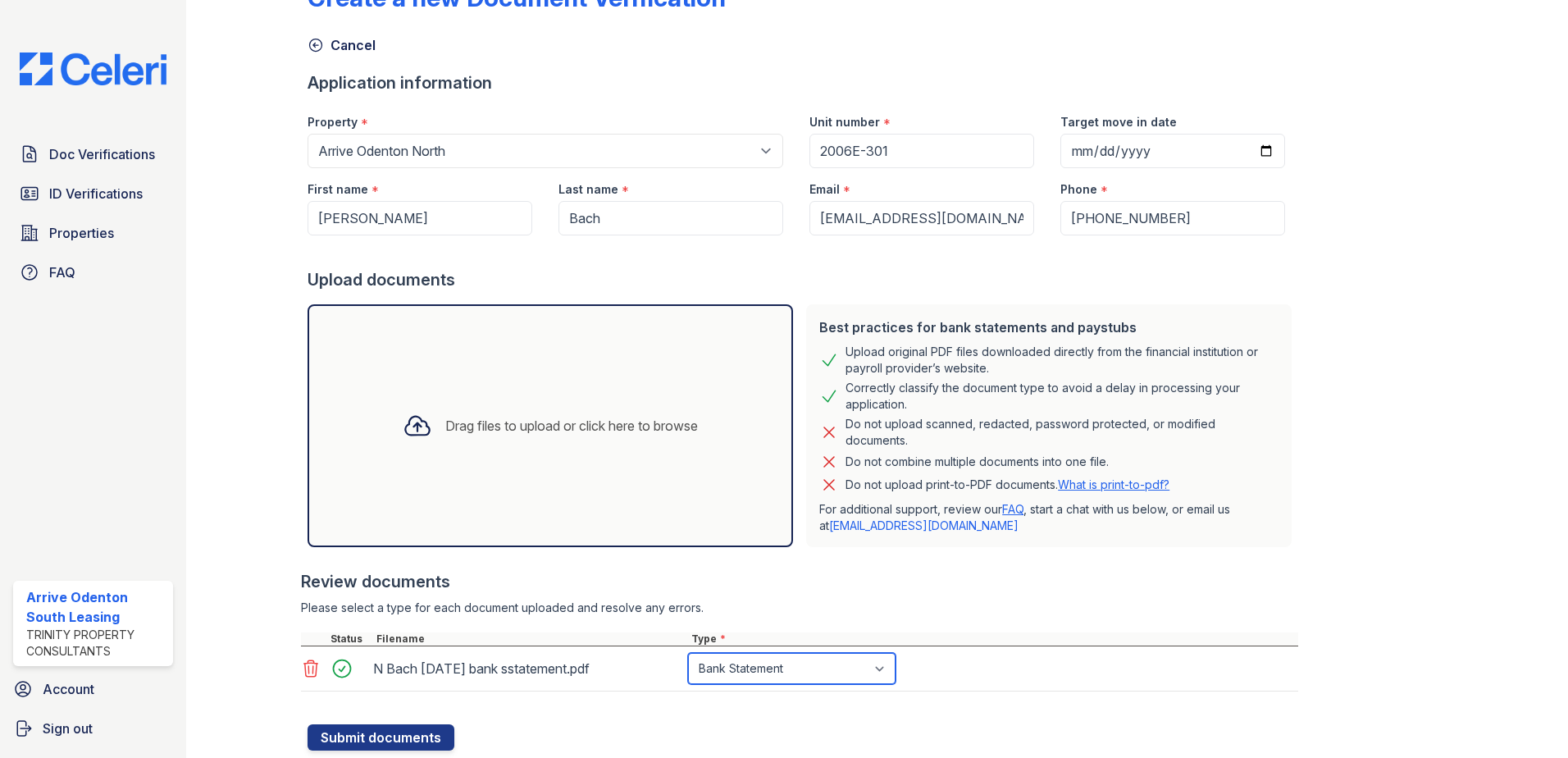
scroll to position [98, 0]
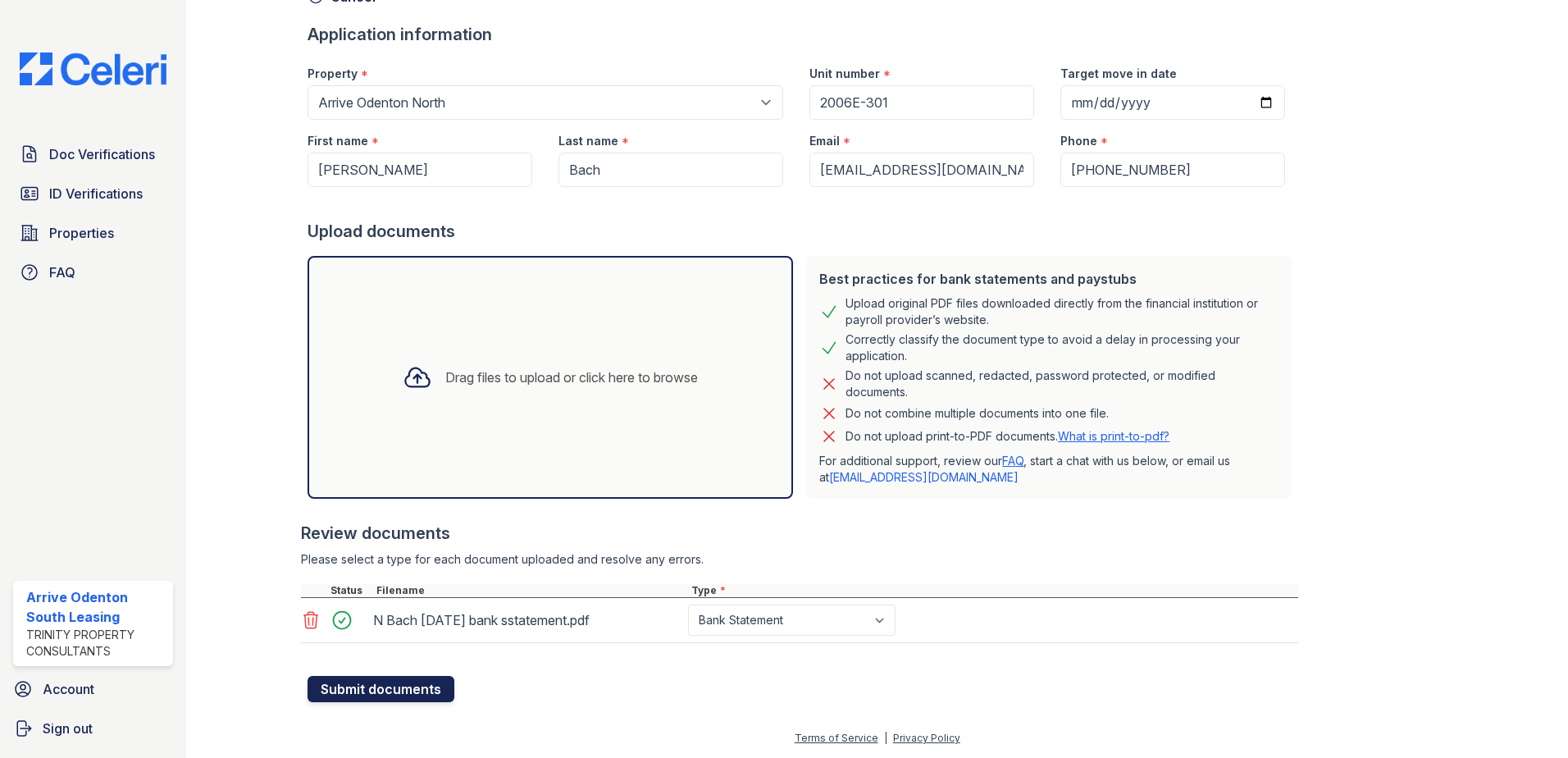
click at [406, 690] on button "Submit documents" at bounding box center [381, 689] width 147 height 26
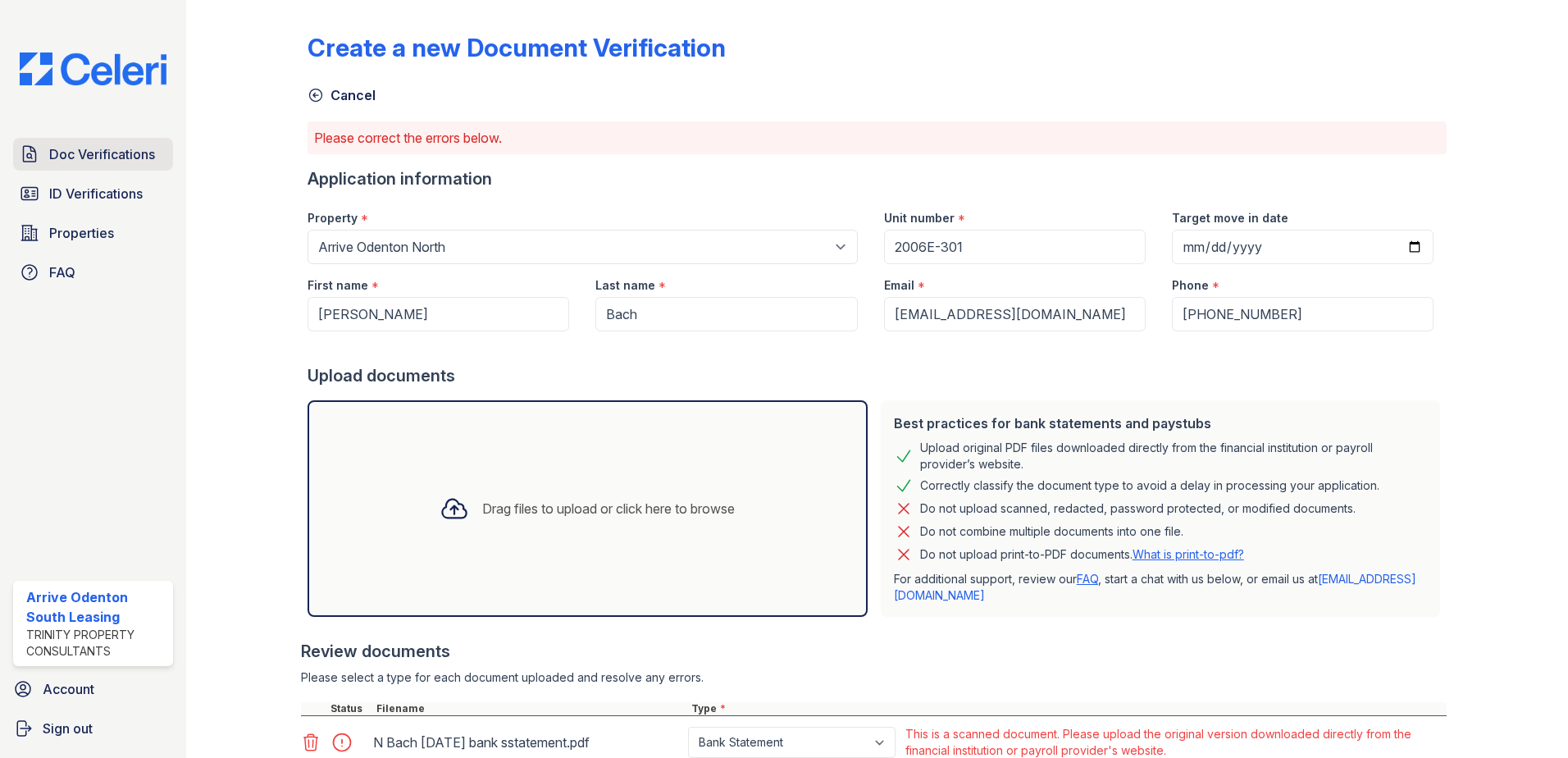
click at [126, 161] on span "Doc Verifications" at bounding box center [102, 154] width 105 height 20
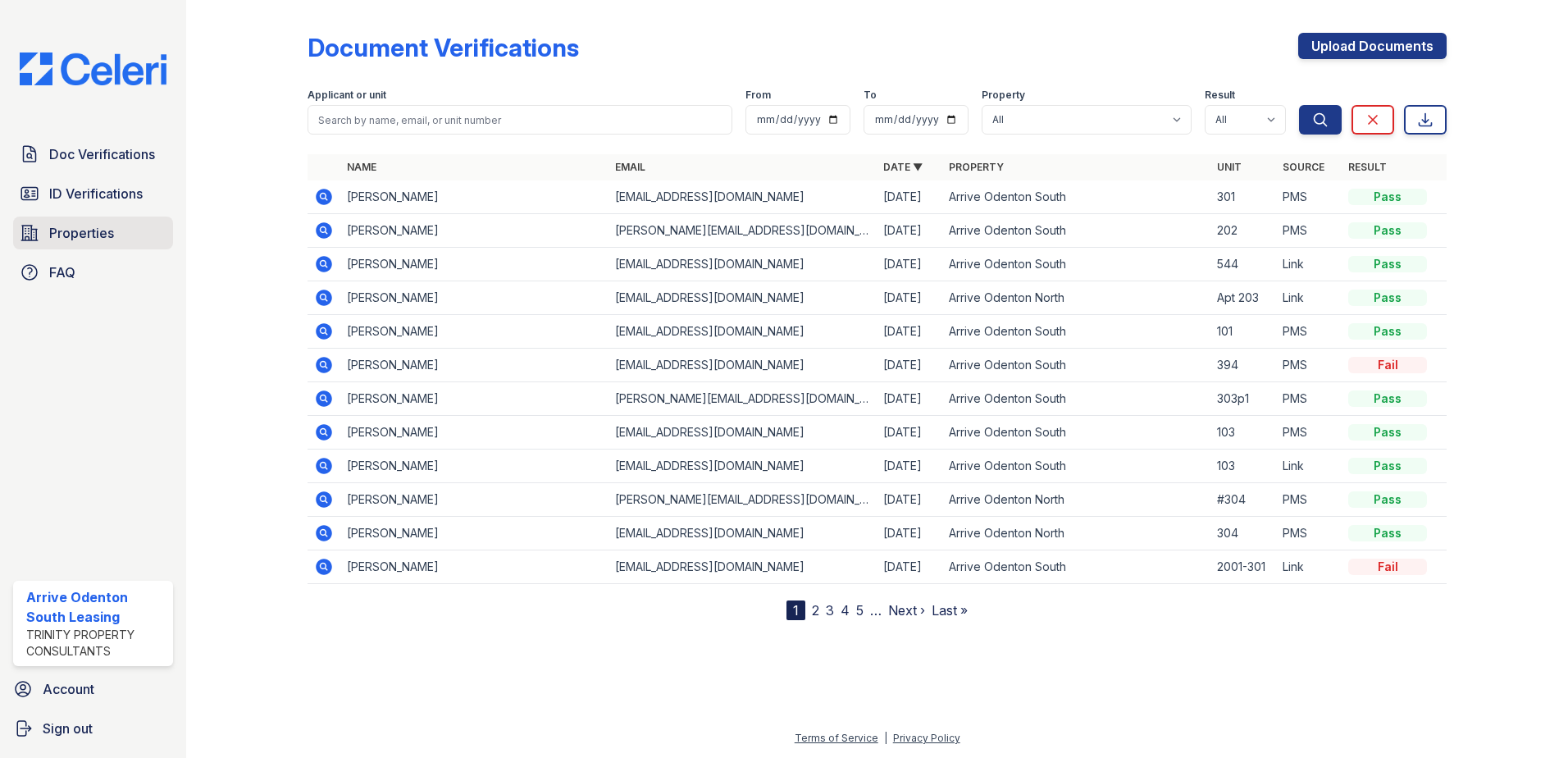
click at [99, 238] on span "Properties" at bounding box center [81, 232] width 64 height 20
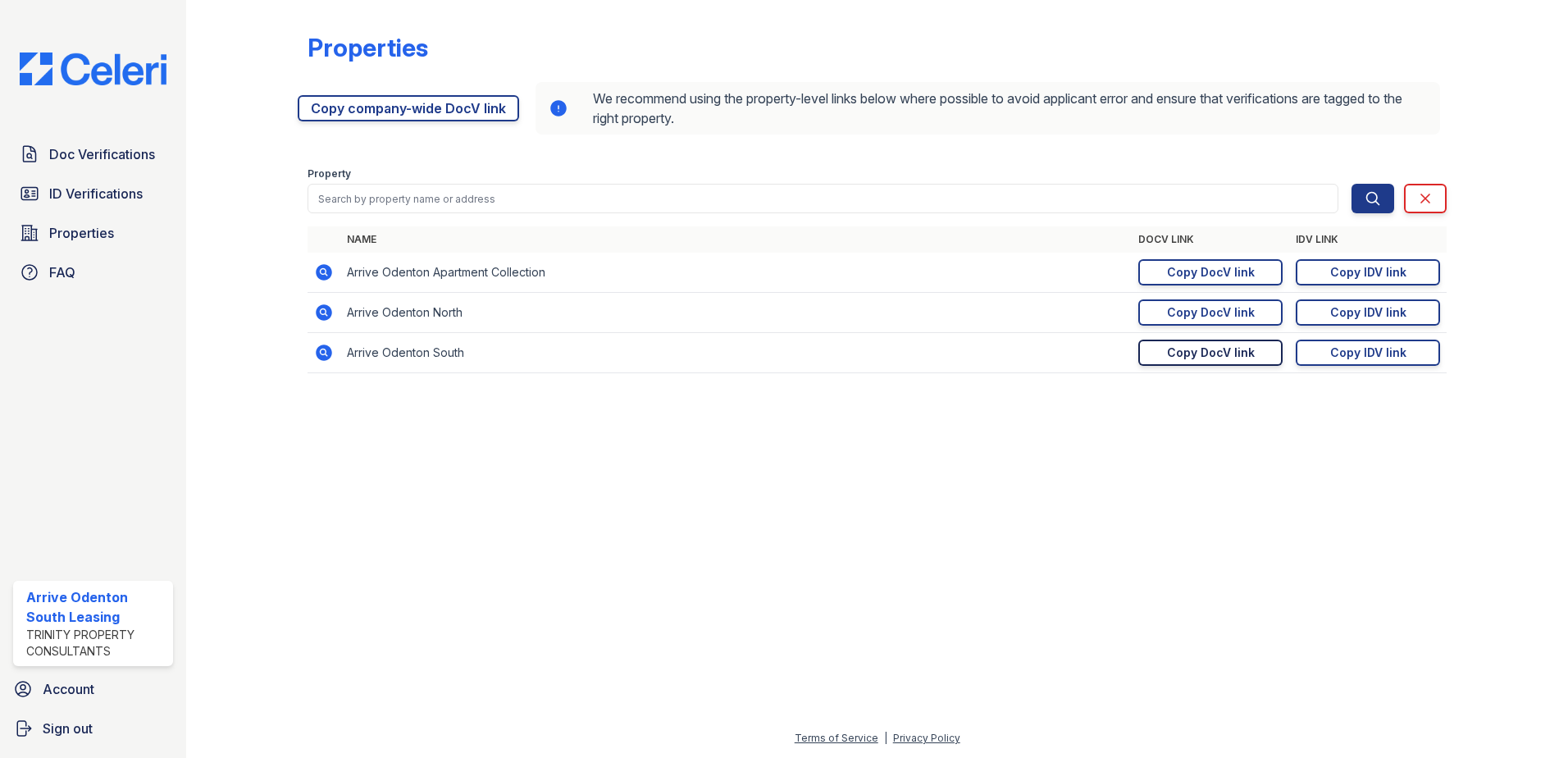
click at [1219, 354] on div "Copy DocV link" at bounding box center [1211, 353] width 88 height 17
click at [132, 161] on span "Doc Verifications" at bounding box center [102, 154] width 105 height 20
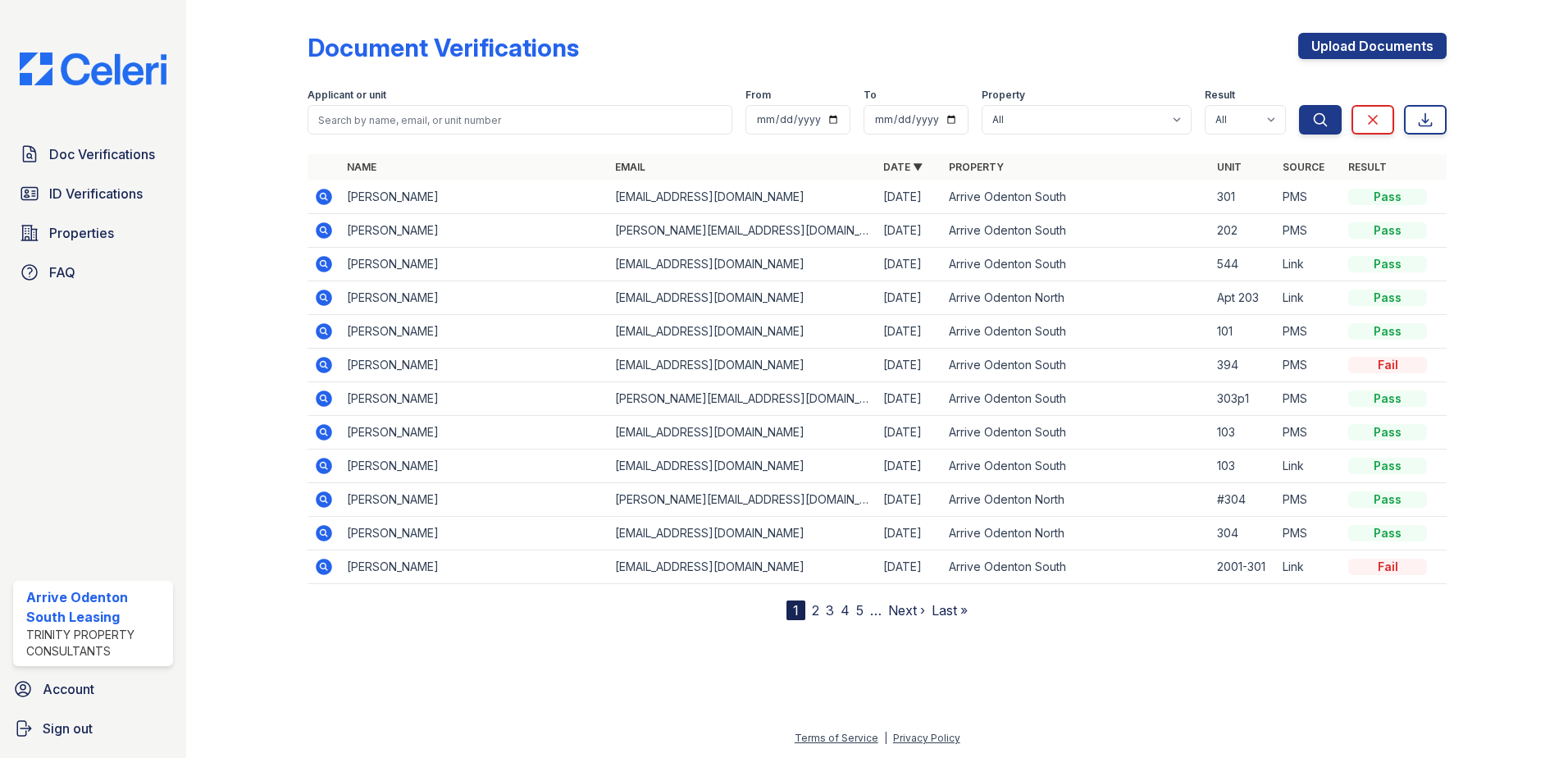
click at [324, 260] on icon at bounding box center [324, 263] width 20 height 20
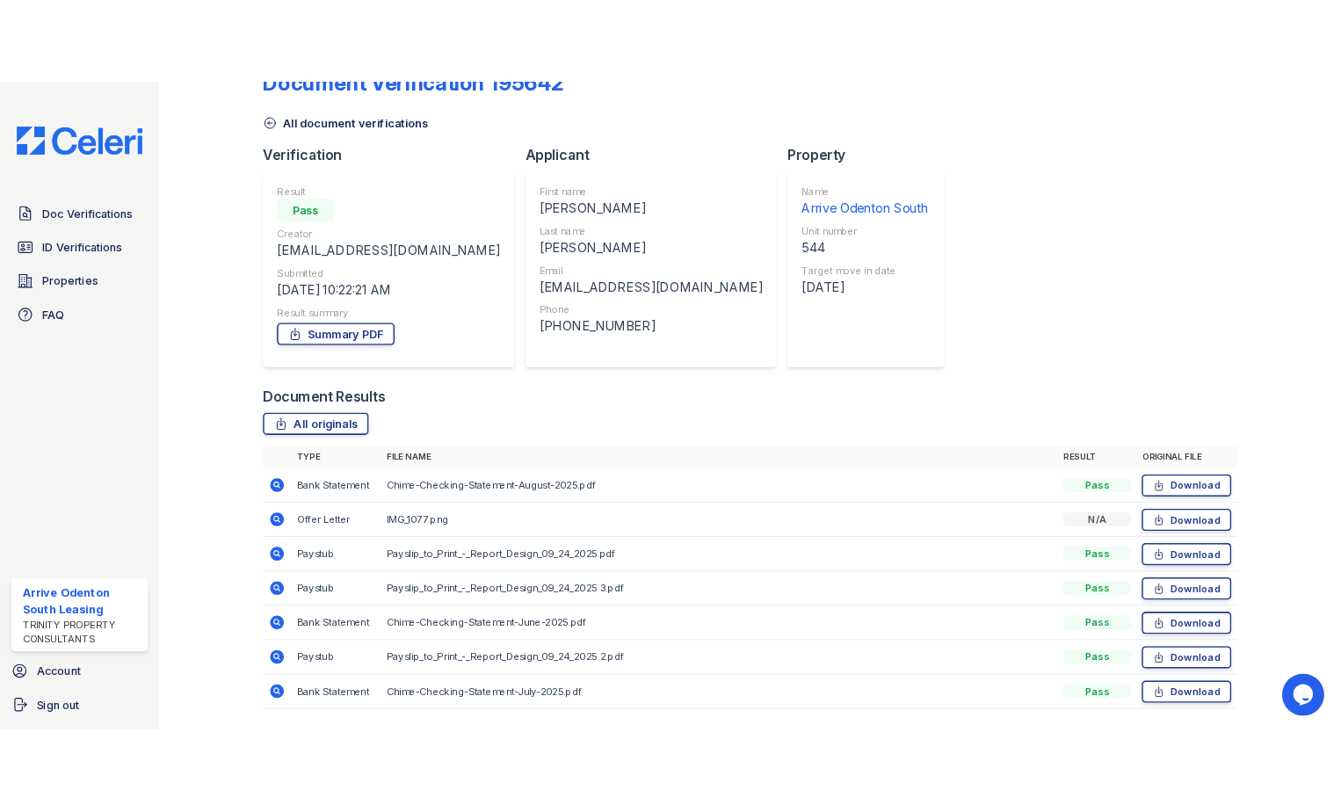
scroll to position [101, 0]
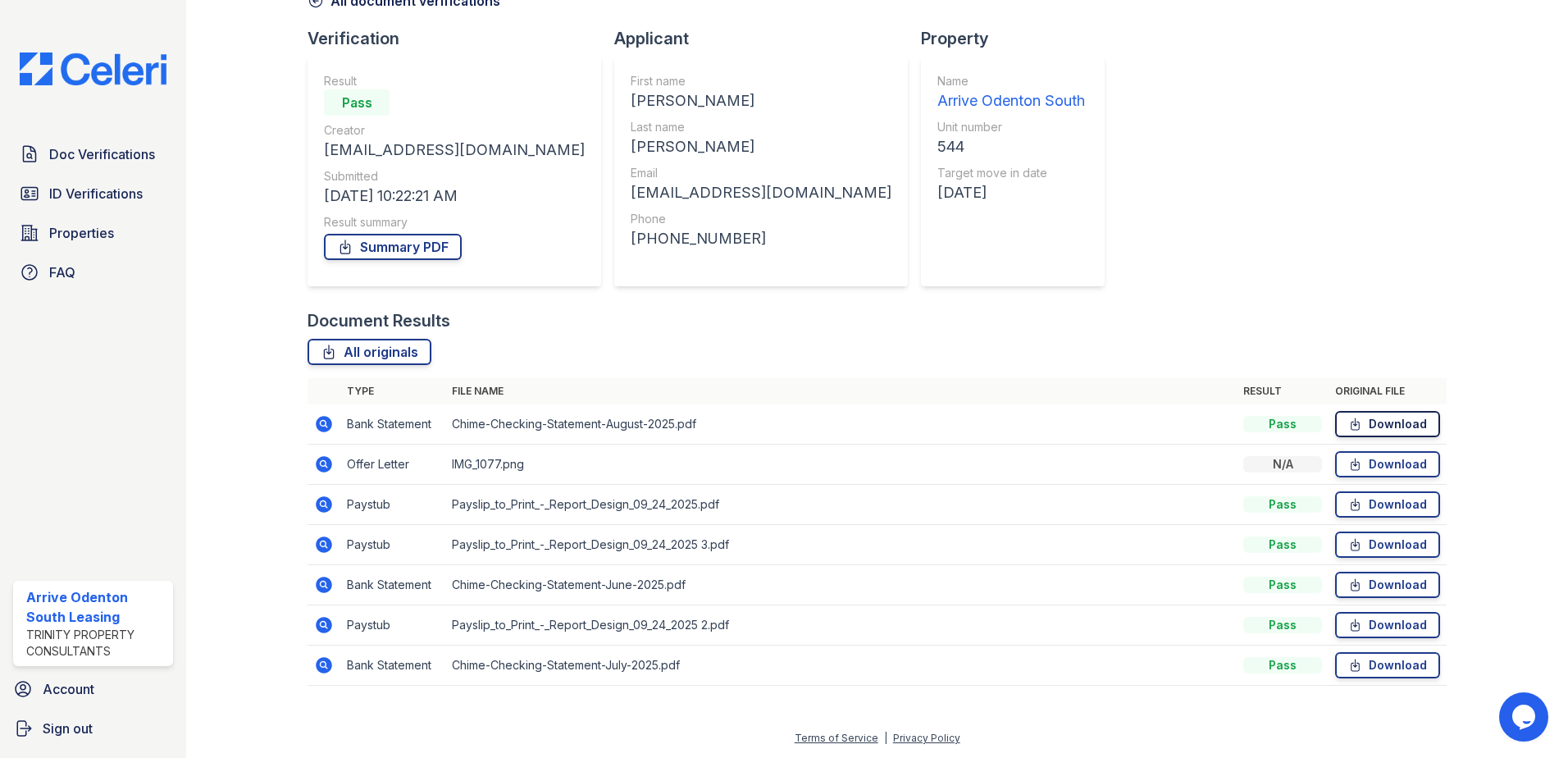
click at [1386, 422] on link "Download" at bounding box center [1388, 424] width 105 height 26
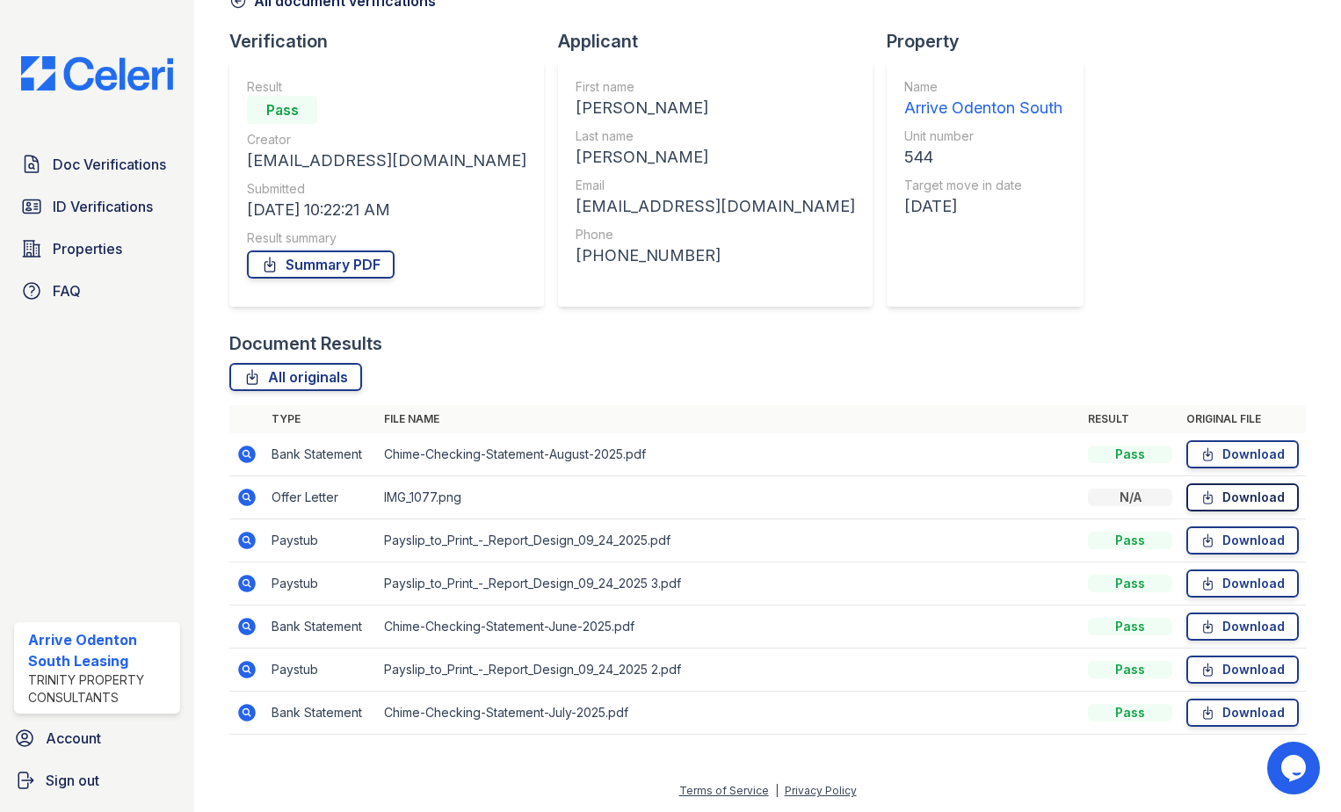
click at [1250, 498] on link "Download" at bounding box center [1242, 497] width 112 height 28
click at [1232, 547] on link "Download" at bounding box center [1242, 540] width 112 height 28
click at [1226, 586] on link "Download" at bounding box center [1242, 583] width 112 height 28
click at [1227, 634] on link "Download" at bounding box center [1242, 626] width 112 height 28
click at [1232, 665] on link "Download" at bounding box center [1242, 670] width 112 height 28
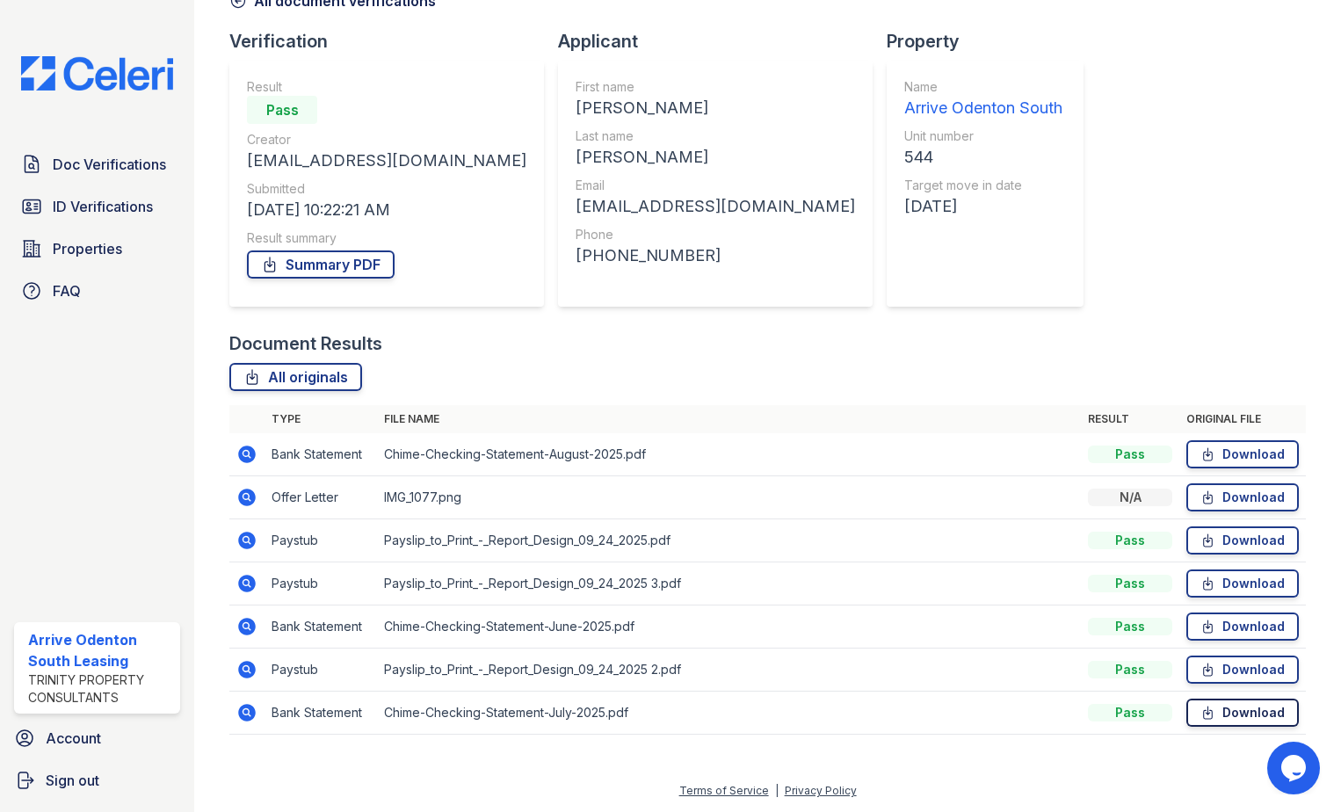
click at [1231, 708] on link "Download" at bounding box center [1242, 713] width 112 height 28
click at [137, 208] on span "ID Verifications" at bounding box center [103, 206] width 100 height 21
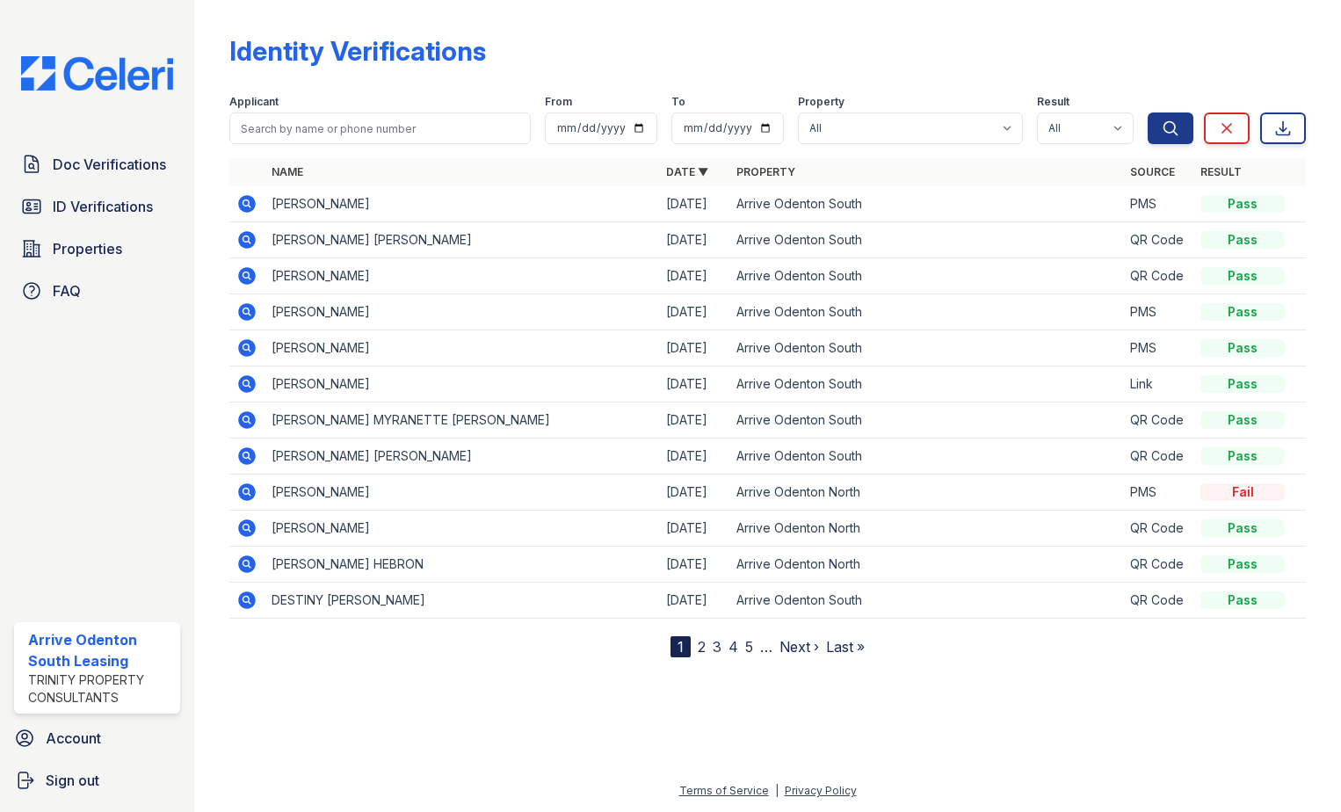
click at [243, 386] on icon at bounding box center [247, 384] width 18 height 18
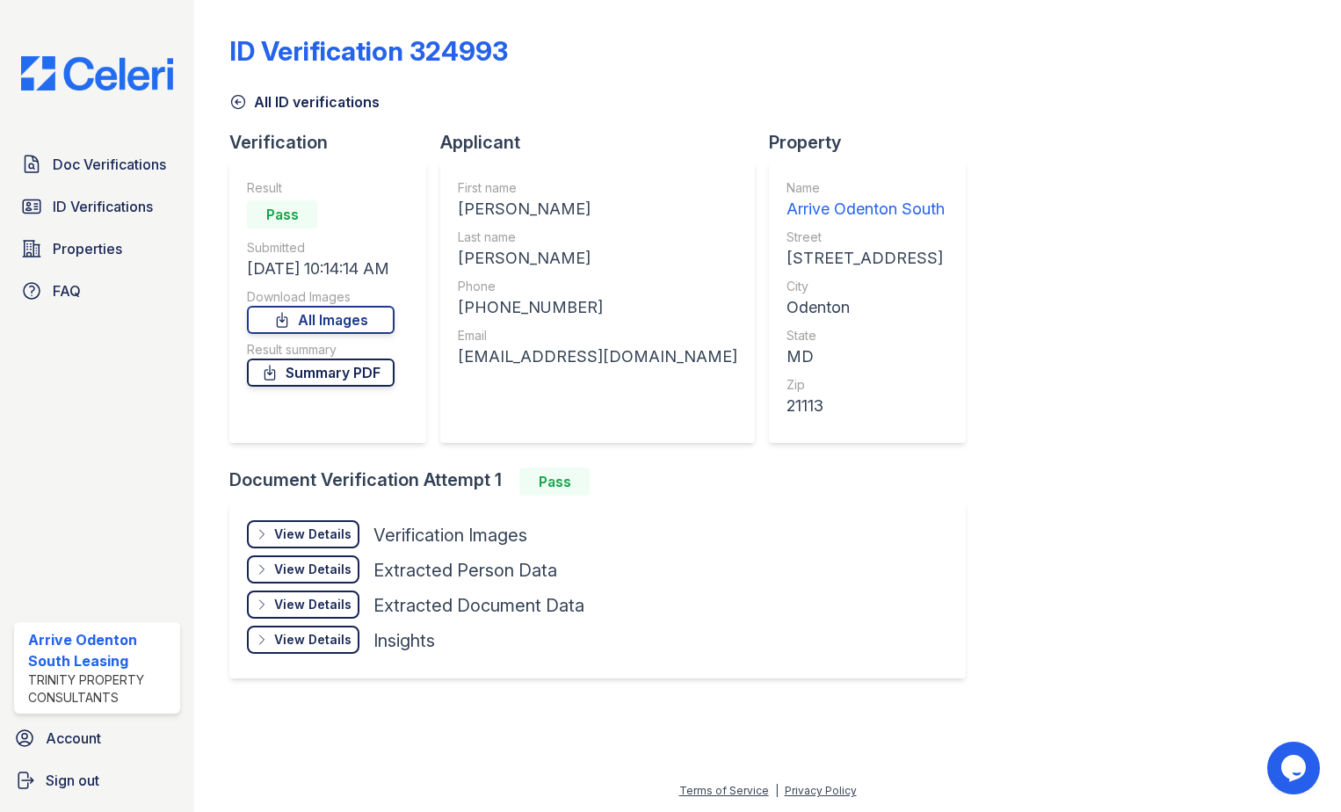
click at [347, 368] on link "Summary PDF" at bounding box center [321, 373] width 148 height 28
click at [318, 534] on div "View Details" at bounding box center [312, 534] width 77 height 18
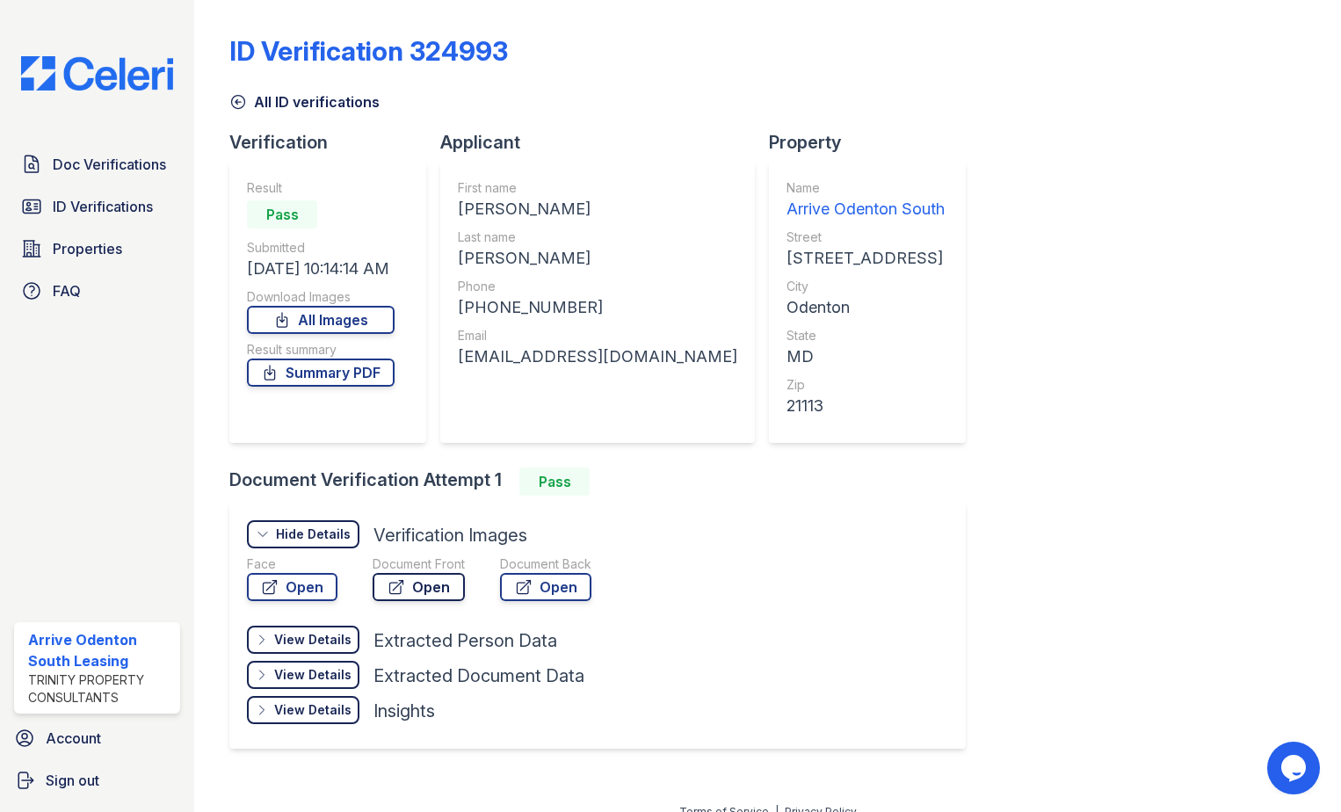
click at [414, 590] on link "Open" at bounding box center [419, 587] width 92 height 28
click at [544, 583] on link "Open" at bounding box center [545, 587] width 91 height 28
